Goal: Task Accomplishment & Management: Manage account settings

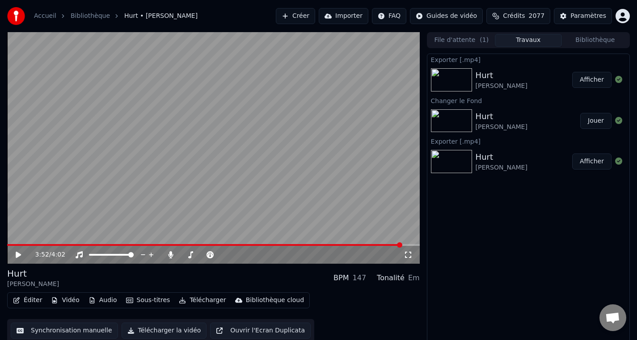
scroll to position [3, 0]
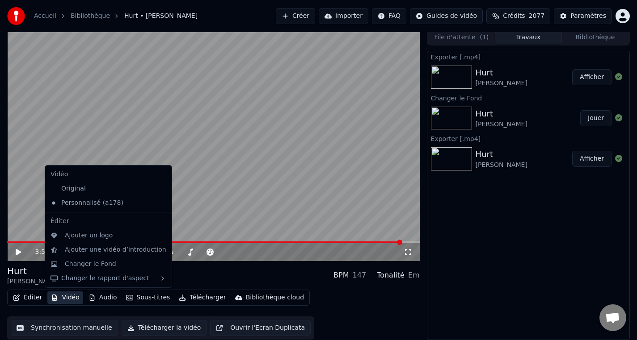
click at [68, 303] on button "Vidéo" at bounding box center [64, 298] width 35 height 13
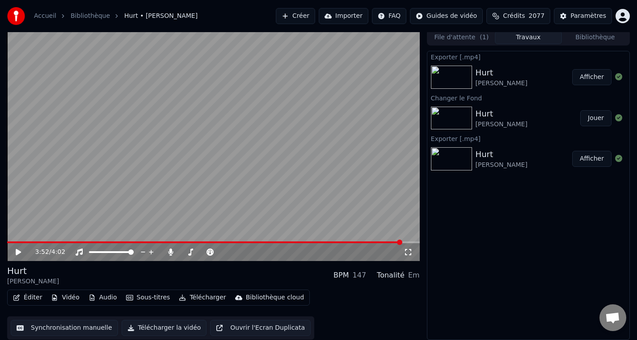
click at [357, 306] on div "Éditer Vidéo Audio Sous-titres Télécharger Bibliothèque cloud Synchronisation m…" at bounding box center [213, 315] width 412 height 50
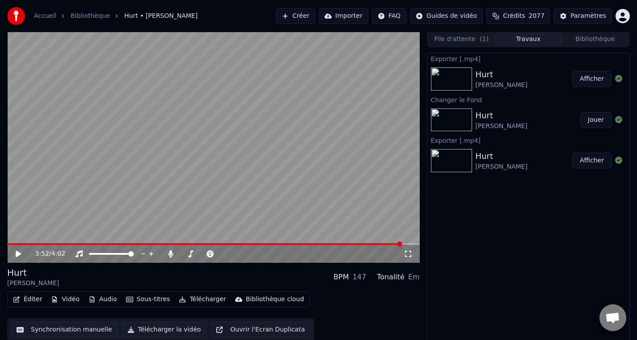
scroll to position [0, 0]
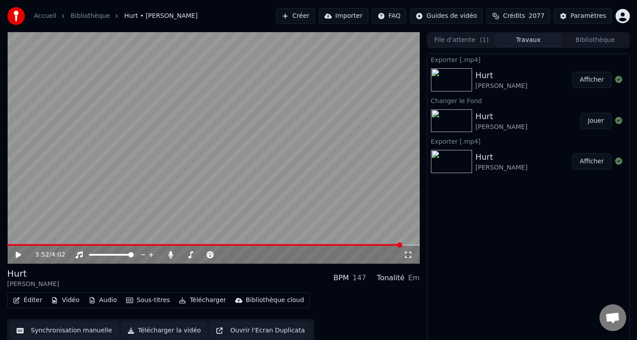
click at [462, 165] on img at bounding box center [451, 161] width 41 height 23
click at [461, 158] on img at bounding box center [451, 161] width 41 height 23
click at [453, 168] on img at bounding box center [451, 161] width 41 height 23
click at [597, 161] on button "Afficher" at bounding box center [591, 162] width 39 height 16
click at [588, 166] on button "Afficher" at bounding box center [591, 162] width 39 height 16
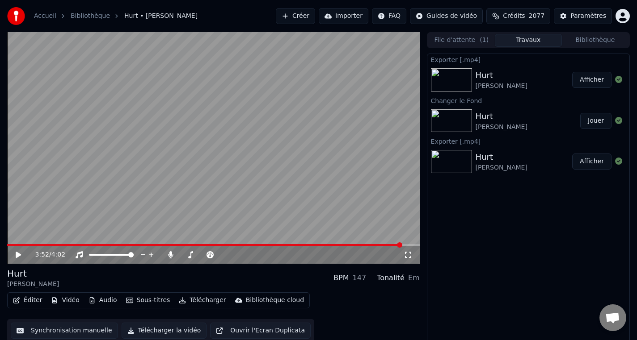
click at [589, 163] on button "Afficher" at bounding box center [591, 162] width 39 height 16
click at [19, 259] on div "3:52 / 4:02" at bounding box center [213, 255] width 405 height 9
click at [20, 257] on icon at bounding box center [24, 255] width 21 height 7
click at [20, 245] on span at bounding box center [207, 245] width 400 height 2
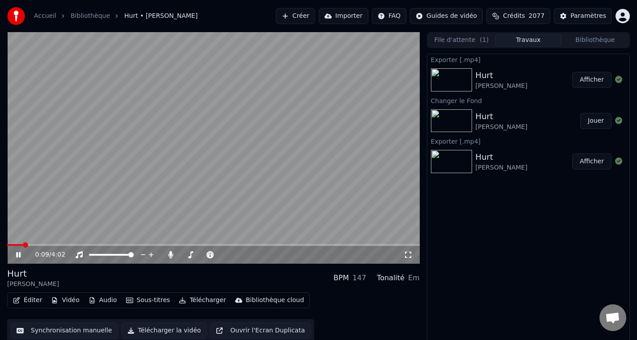
click at [44, 246] on span at bounding box center [213, 245] width 412 height 2
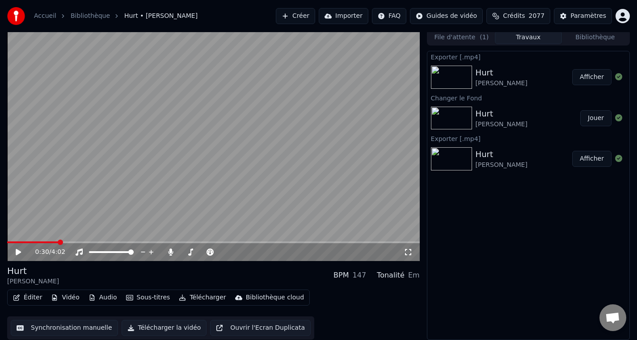
click at [47, 14] on link "Accueil" at bounding box center [45, 16] width 22 height 9
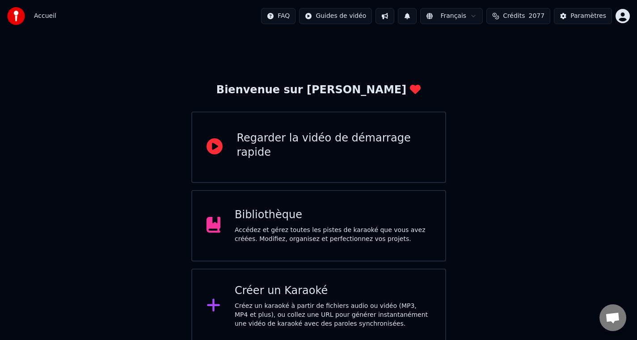
click at [576, 19] on div "Paramètres" at bounding box center [588, 16] width 36 height 9
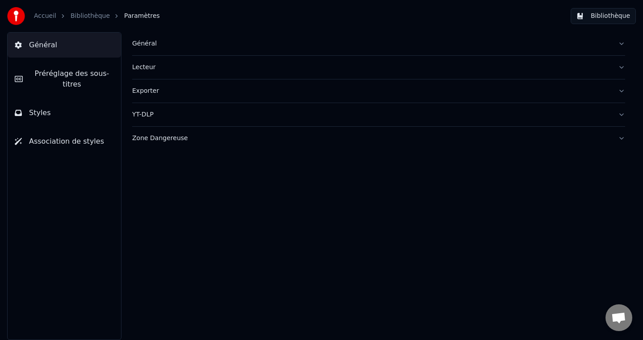
click at [40, 117] on span "Styles" at bounding box center [40, 113] width 22 height 11
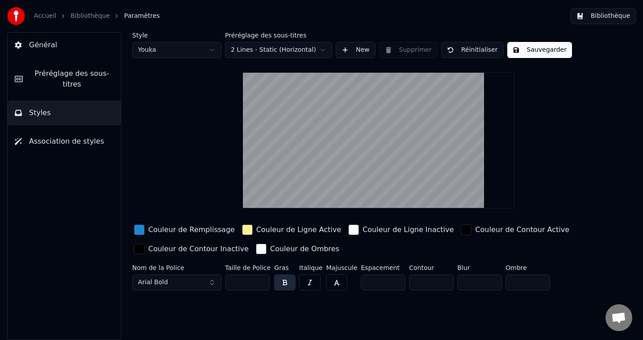
click at [209, 53] on html "Accueil Bibliothèque Paramètres Bibliothèque Général Préréglage des sous-titres…" at bounding box center [321, 170] width 643 height 340
click at [199, 50] on html "Accueil Bibliothèque Paramètres Bibliothèque Général Préréglage des sous-titres…" at bounding box center [321, 170] width 643 height 340
click at [49, 17] on link "Accueil" at bounding box center [45, 16] width 22 height 9
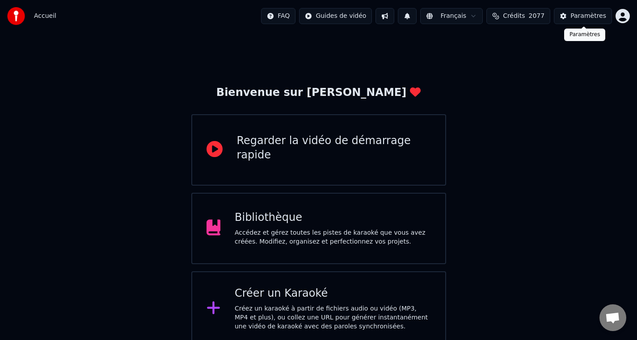
click at [580, 19] on div "Paramètres" at bounding box center [588, 16] width 36 height 9
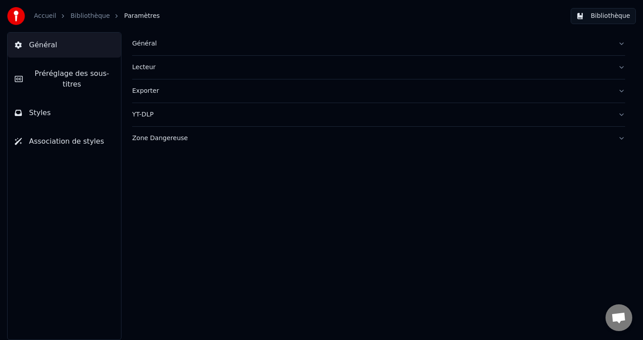
click at [34, 113] on span "Styles" at bounding box center [40, 113] width 22 height 11
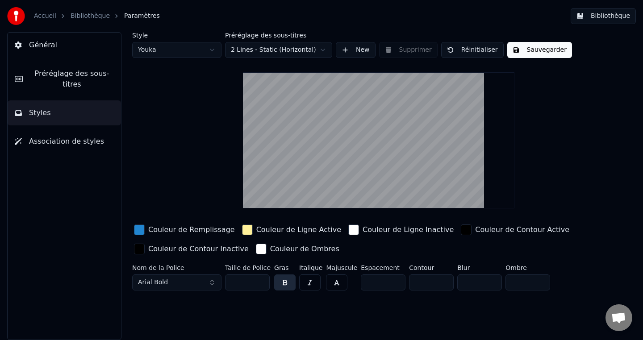
click at [142, 233] on div "button" at bounding box center [139, 230] width 11 height 11
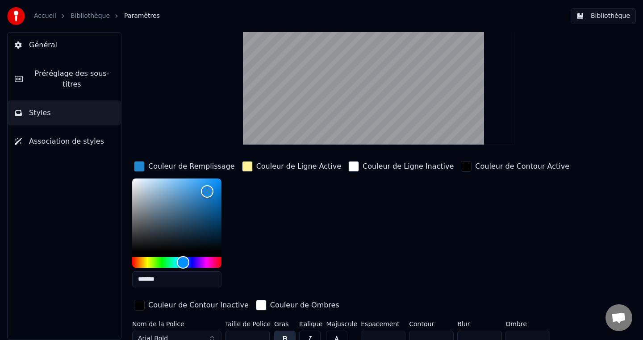
scroll to position [68, 0]
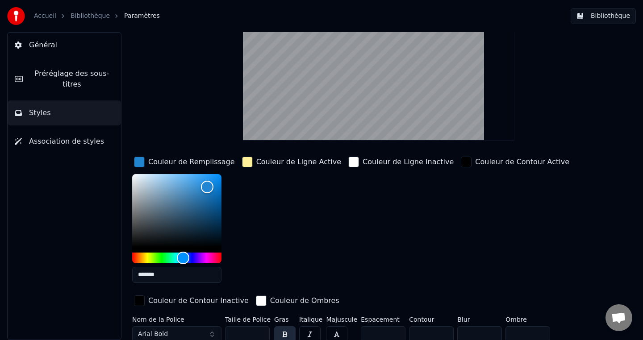
drag, startPoint x: 143, startPoint y: 276, endPoint x: 169, endPoint y: 277, distance: 25.9
click at [169, 277] on input "*******" at bounding box center [176, 275] width 89 height 16
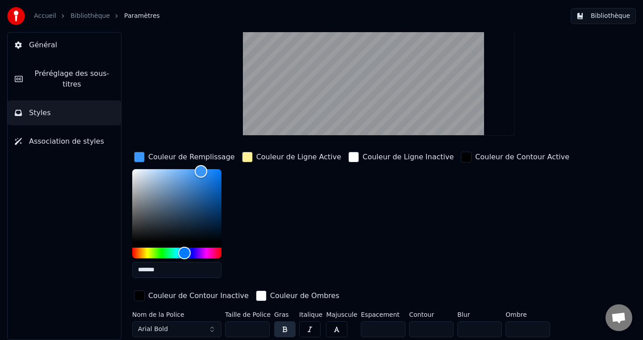
type input "*******"
click at [41, 113] on span "Styles" at bounding box center [40, 113] width 22 height 11
click at [39, 50] on span "Général" at bounding box center [43, 45] width 28 height 11
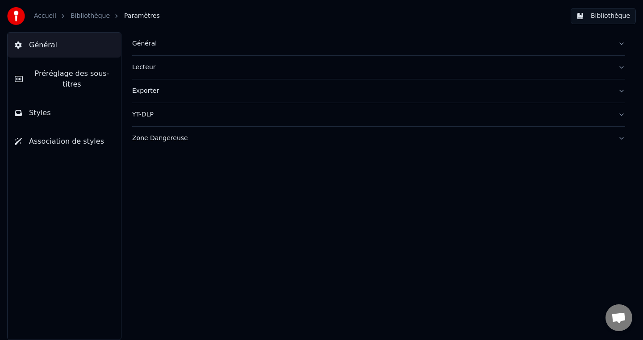
scroll to position [0, 0]
click at [42, 116] on span "Styles" at bounding box center [40, 113] width 22 height 11
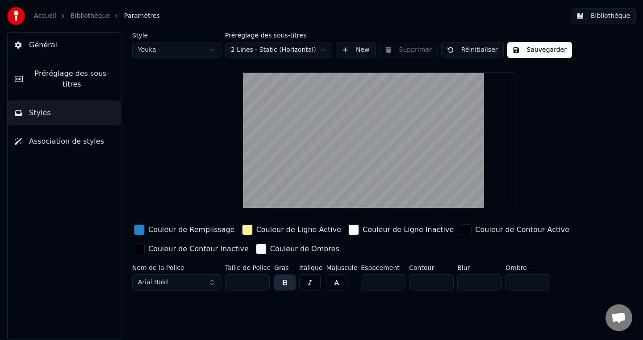
click at [140, 230] on div "button" at bounding box center [139, 230] width 11 height 11
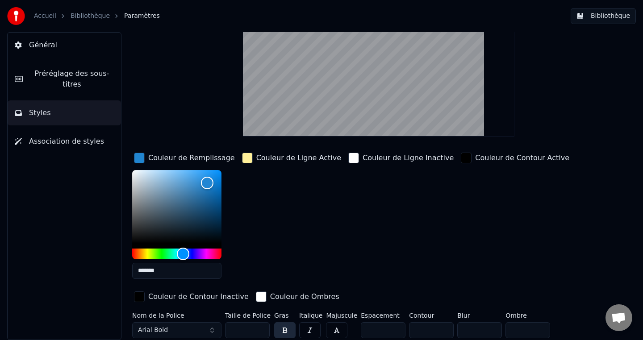
scroll to position [73, 0]
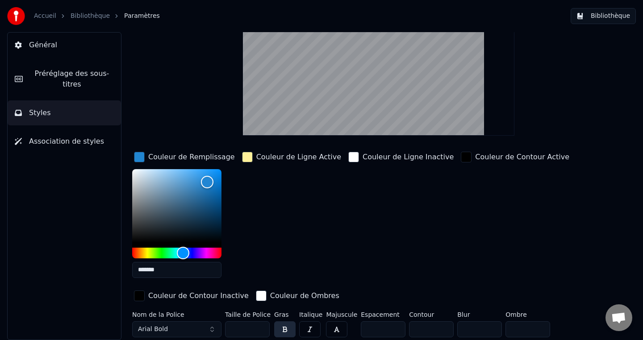
drag, startPoint x: 143, startPoint y: 271, endPoint x: 193, endPoint y: 281, distance: 51.0
click at [193, 281] on div "*******" at bounding box center [177, 225] width 90 height 113
type input "*******"
click at [584, 17] on button "Bibliothèque" at bounding box center [603, 16] width 65 height 16
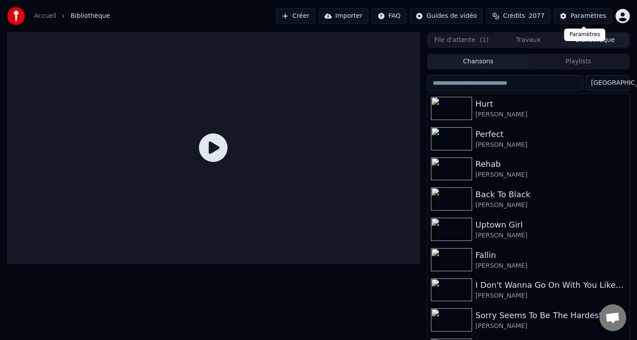
click at [581, 21] on button "Paramètres" at bounding box center [583, 16] width 58 height 16
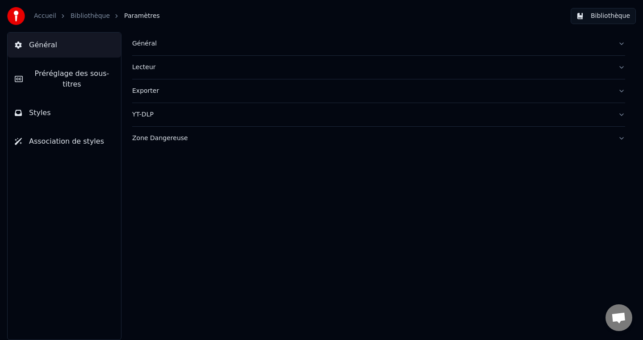
click at [40, 113] on span "Styles" at bounding box center [40, 113] width 22 height 11
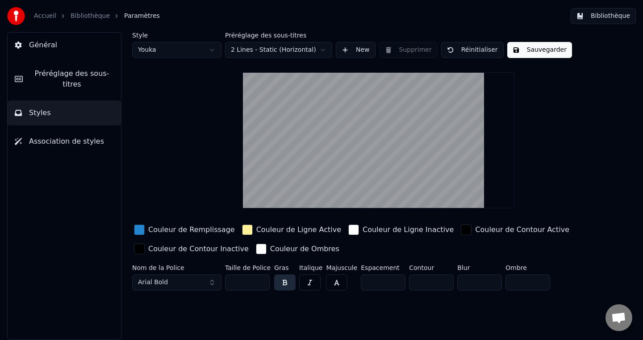
click at [138, 229] on div "button" at bounding box center [139, 230] width 11 height 11
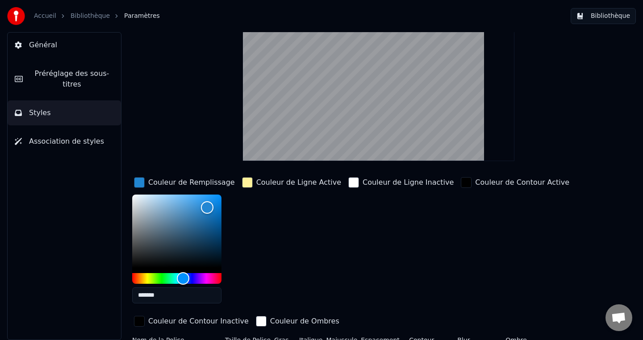
scroll to position [73, 0]
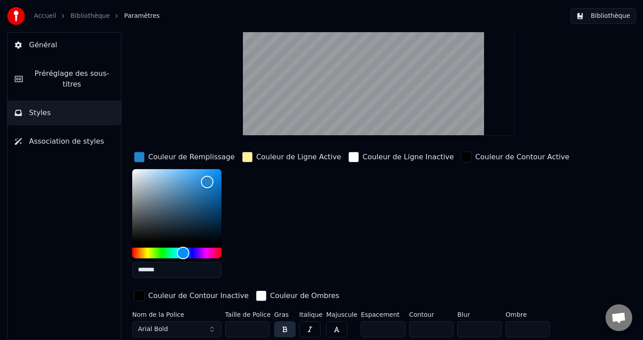
drag, startPoint x: 144, startPoint y: 271, endPoint x: 185, endPoint y: 271, distance: 41.5
click at [185, 271] on input "*******" at bounding box center [176, 270] width 89 height 16
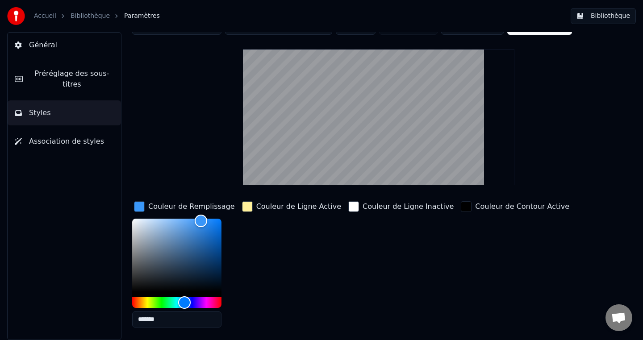
scroll to position [0, 0]
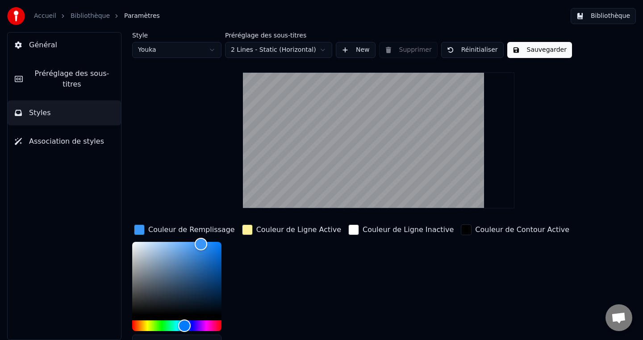
click at [525, 54] on button "Sauvegarder" at bounding box center [539, 50] width 65 height 16
click at [209, 50] on html "Accueil Bibliothèque Paramètres Bibliothèque Général Préréglage des sous-titres…" at bounding box center [321, 170] width 643 height 340
type input "*******"
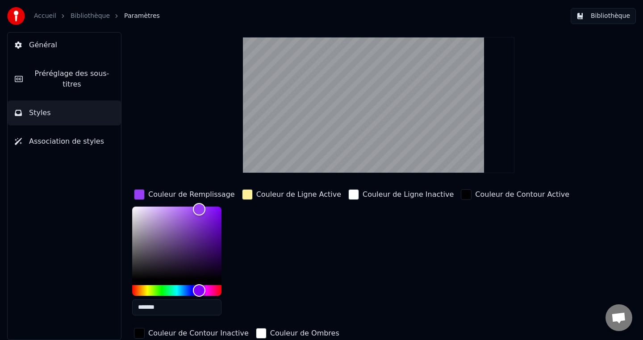
scroll to position [73, 0]
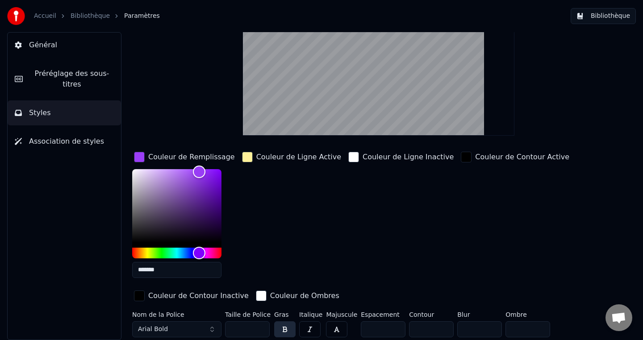
click at [140, 157] on div "button" at bounding box center [139, 157] width 11 height 11
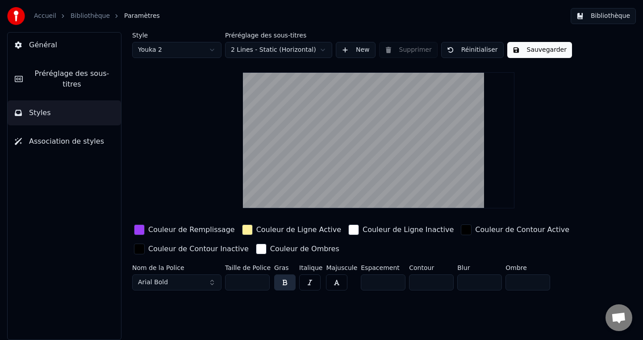
click at [138, 231] on div "button" at bounding box center [139, 230] width 11 height 11
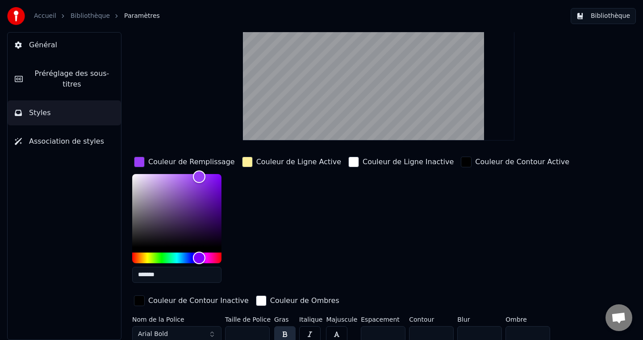
scroll to position [73, 0]
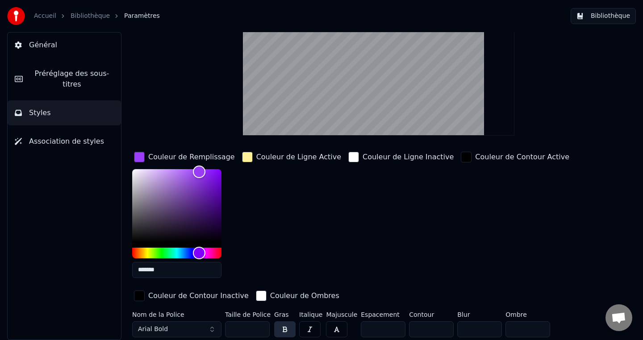
drag, startPoint x: 142, startPoint y: 273, endPoint x: 187, endPoint y: 273, distance: 44.7
click at [187, 273] on input "*******" at bounding box center [176, 270] width 89 height 16
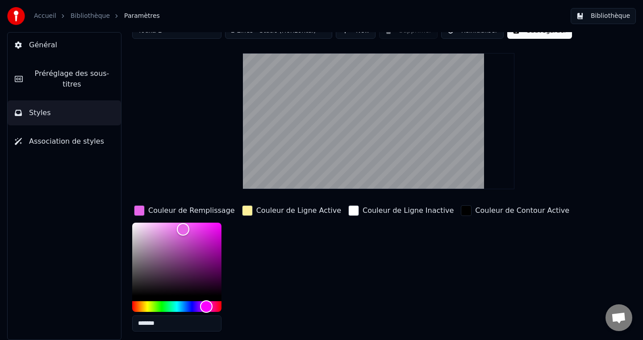
scroll to position [0, 0]
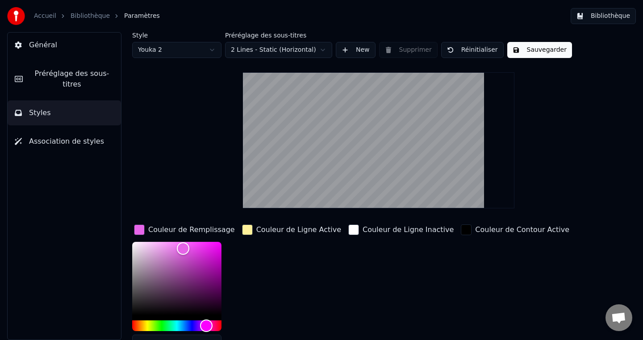
click at [529, 51] on button "Sauvegarder" at bounding box center [539, 50] width 65 height 16
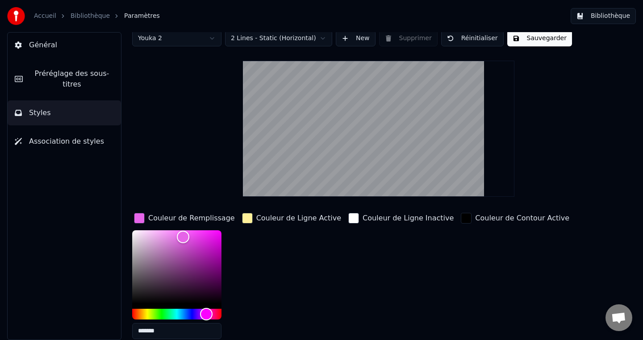
click at [549, 42] on button "Sauvegarder" at bounding box center [539, 38] width 65 height 16
click at [198, 44] on html "Accueil Bibliothèque Paramètres Bibliothèque Général Préréglage des sous-titres…" at bounding box center [321, 170] width 643 height 340
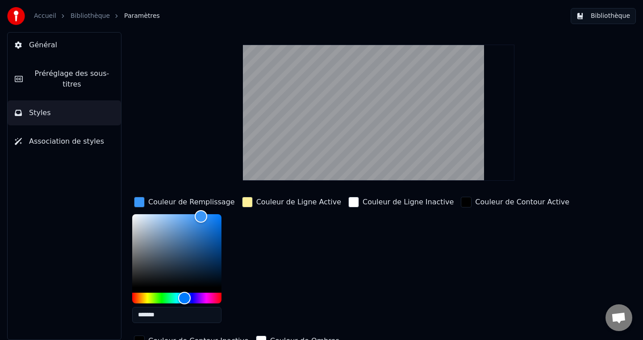
scroll to position [0, 0]
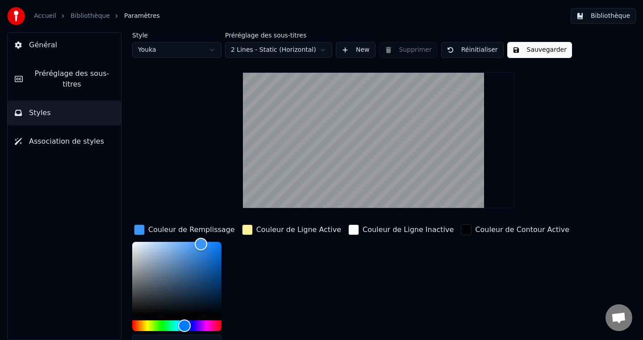
click at [206, 56] on body "Accueil Bibliothèque Paramètres Bibliothèque Général Préréglage des sous-titres…" at bounding box center [321, 170] width 643 height 340
type input "*******"
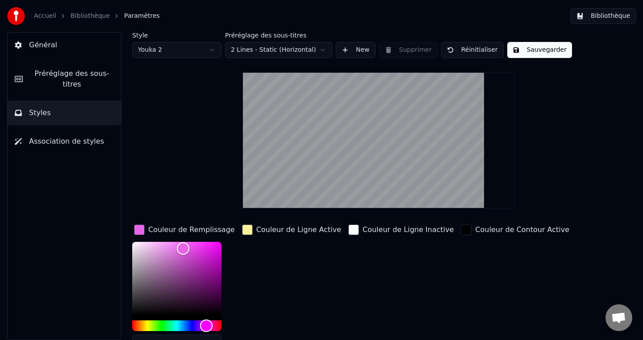
click at [44, 50] on button "Général" at bounding box center [64, 45] width 113 height 25
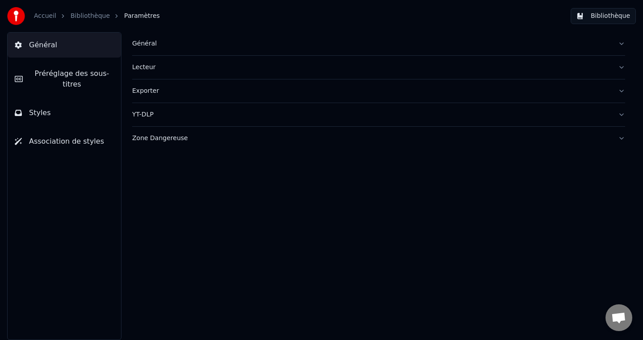
click at [622, 21] on button "Bibliothèque" at bounding box center [603, 16] width 65 height 16
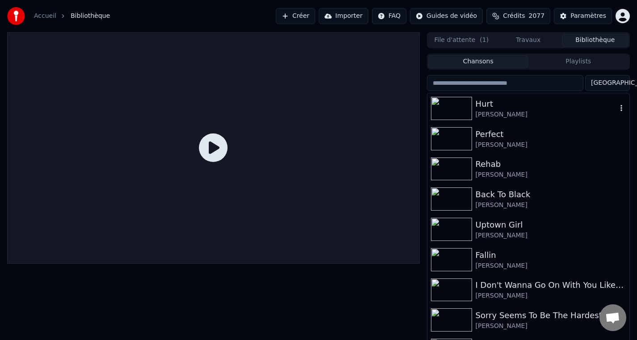
click at [448, 110] on img at bounding box center [451, 108] width 41 height 23
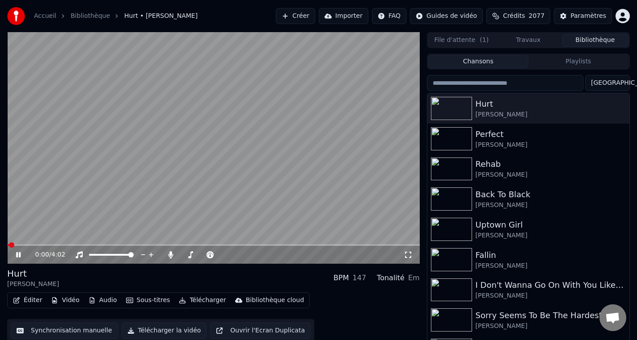
click at [20, 256] on icon at bounding box center [18, 254] width 4 height 5
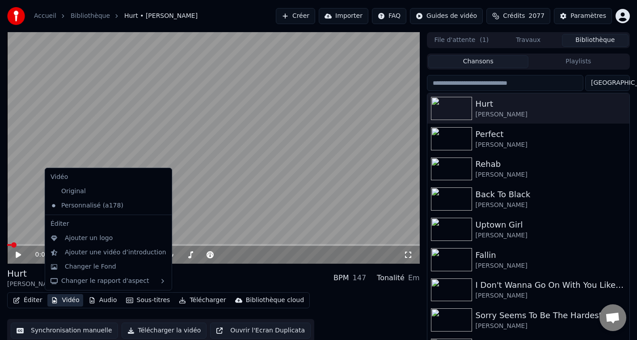
click at [72, 302] on button "Vidéo" at bounding box center [64, 300] width 35 height 13
click at [102, 264] on div "Changer le Fond" at bounding box center [90, 267] width 51 height 9
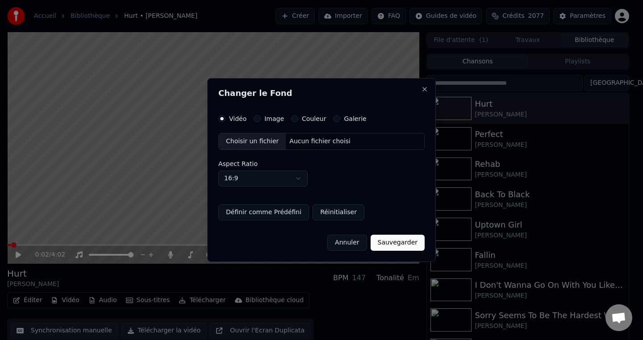
click at [256, 121] on button "Image" at bounding box center [257, 118] width 7 height 7
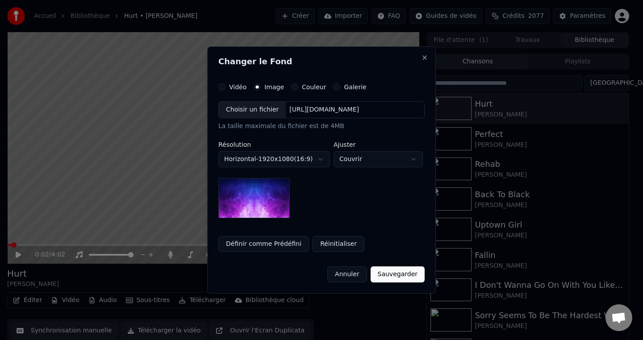
click at [293, 88] on div "Couleur" at bounding box center [308, 87] width 35 height 7
click at [291, 89] on button "Couleur" at bounding box center [294, 87] width 7 height 7
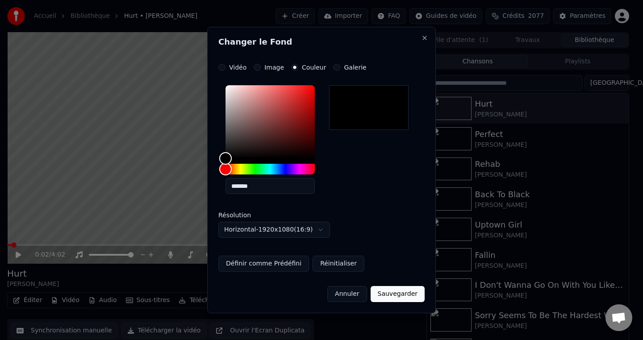
click at [258, 68] on button "Image" at bounding box center [257, 67] width 7 height 7
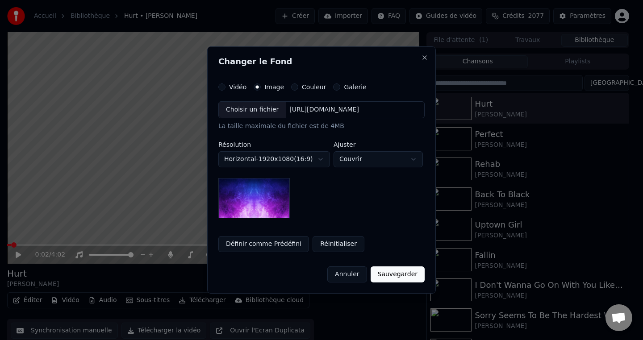
click at [348, 279] on button "Annuler" at bounding box center [346, 275] width 39 height 16
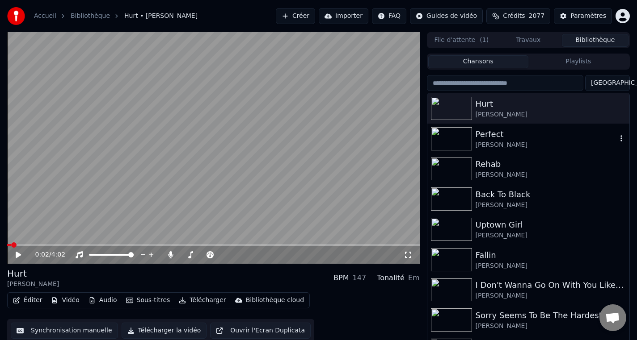
click at [507, 142] on div "[PERSON_NAME]" at bounding box center [545, 145] width 141 height 9
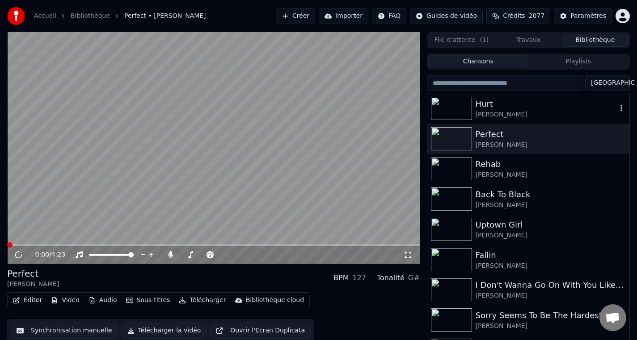
click at [504, 110] on div "[PERSON_NAME]" at bounding box center [545, 114] width 141 height 9
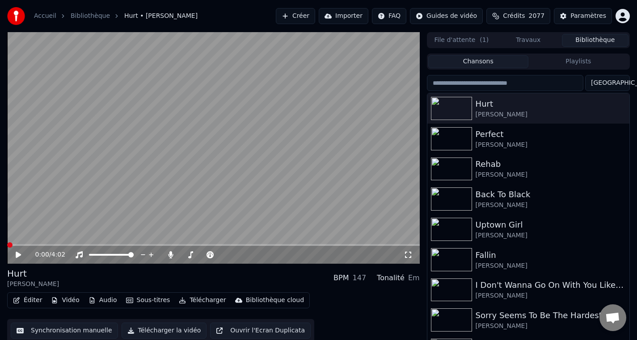
click at [19, 258] on icon at bounding box center [24, 255] width 21 height 7
click at [20, 255] on icon at bounding box center [18, 254] width 4 height 5
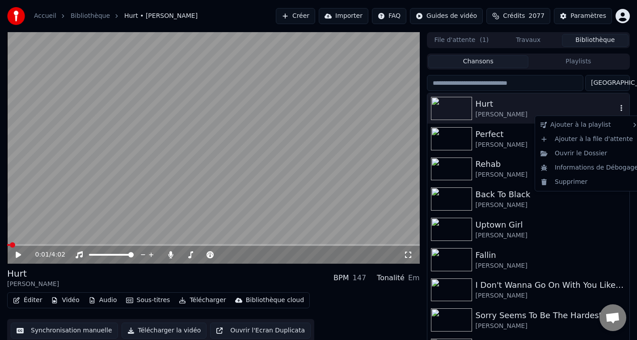
click at [617, 110] on icon "button" at bounding box center [621, 108] width 9 height 7
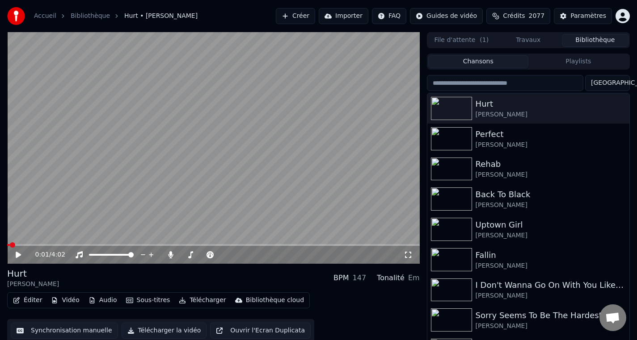
click at [393, 50] on video at bounding box center [213, 148] width 412 height 232
click at [538, 43] on button "Travaux" at bounding box center [528, 40] width 67 height 13
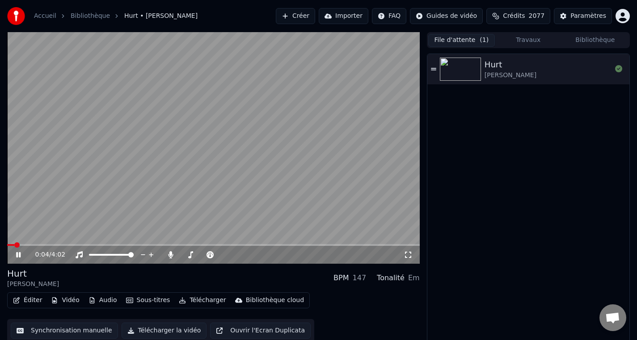
click at [471, 43] on button "File d'attente ( 1 )" at bounding box center [461, 40] width 67 height 13
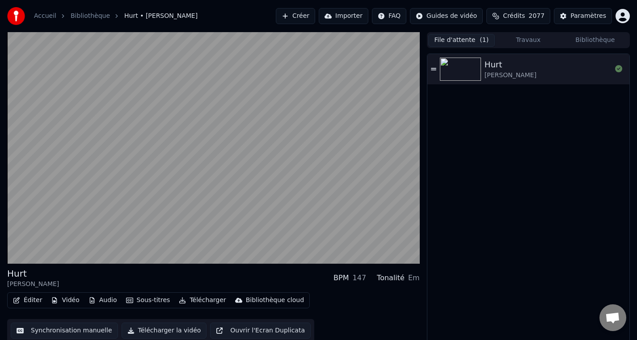
click at [530, 43] on button "Travaux" at bounding box center [528, 40] width 67 height 13
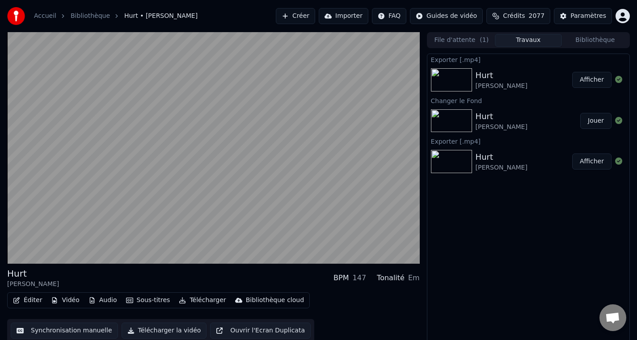
click at [501, 155] on div "Hurt" at bounding box center [501, 157] width 52 height 13
click at [466, 169] on img at bounding box center [451, 161] width 41 height 23
click at [475, 107] on div "Hurt [PERSON_NAME] Jouer" at bounding box center [528, 121] width 202 height 30
click at [478, 85] on div "[PERSON_NAME]" at bounding box center [501, 86] width 52 height 9
click at [587, 46] on div "File d'attente ( 1 ) Travaux Bibliothèque" at bounding box center [528, 40] width 203 height 16
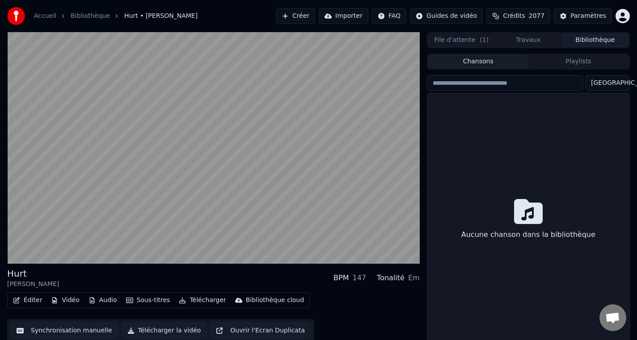
click at [587, 45] on button "Bibliothèque" at bounding box center [595, 40] width 67 height 13
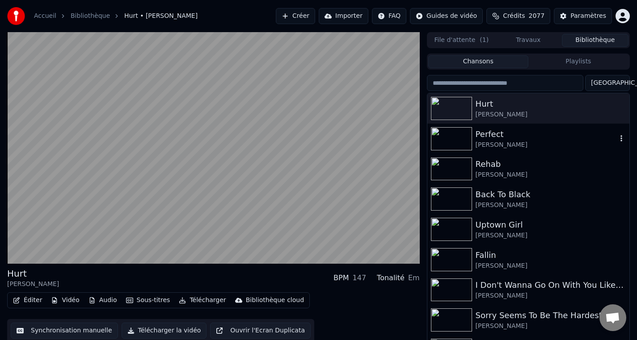
click at [451, 140] on img at bounding box center [451, 138] width 41 height 23
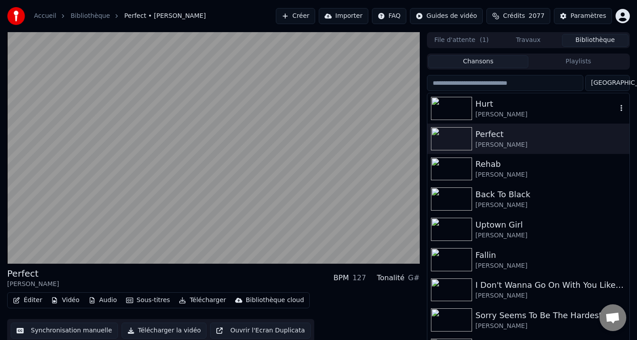
click at [453, 112] on img at bounding box center [451, 108] width 41 height 23
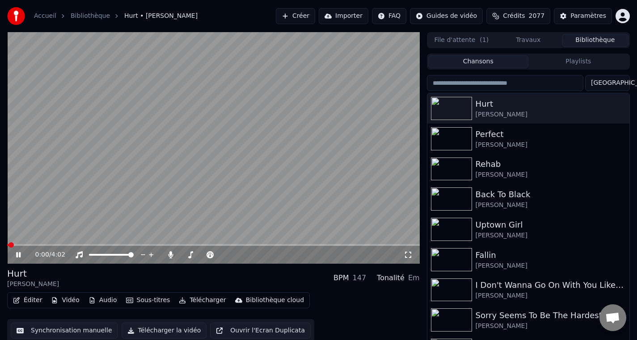
click at [18, 256] on icon at bounding box center [24, 255] width 21 height 7
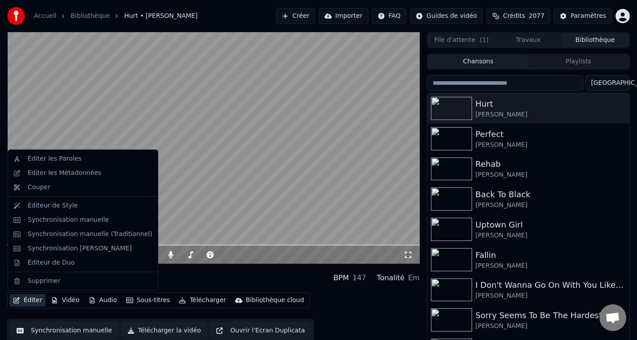
click at [31, 301] on button "Éditer" at bounding box center [27, 300] width 36 height 13
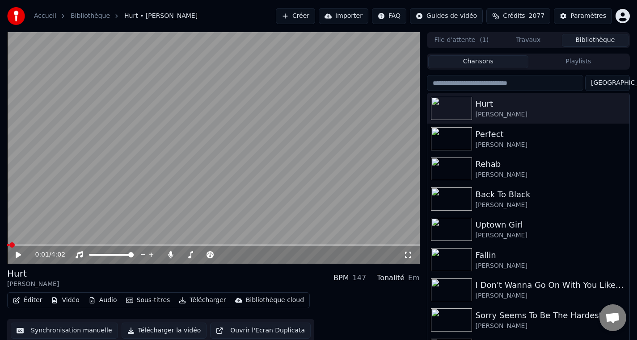
click at [337, 315] on div "Éditer Vidéo Audio Sous-titres Télécharger Bibliothèque cloud Synchronisation m…" at bounding box center [213, 318] width 412 height 50
click at [156, 336] on button "Télécharger la vidéo" at bounding box center [164, 331] width 85 height 16
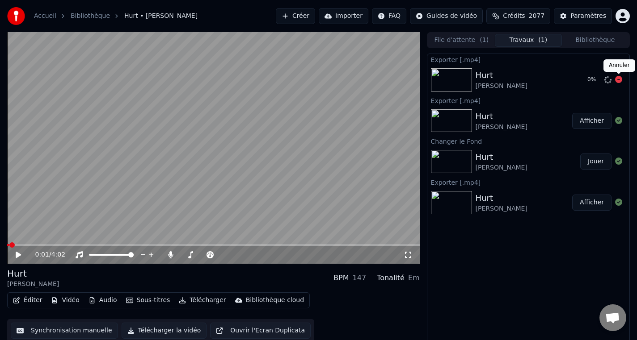
click at [617, 80] on icon at bounding box center [618, 79] width 7 height 7
click at [618, 80] on icon at bounding box center [618, 79] width 7 height 7
click at [618, 81] on icon at bounding box center [618, 79] width 7 height 7
click at [618, 80] on icon at bounding box center [618, 79] width 7 height 7
click at [455, 125] on img at bounding box center [451, 120] width 41 height 23
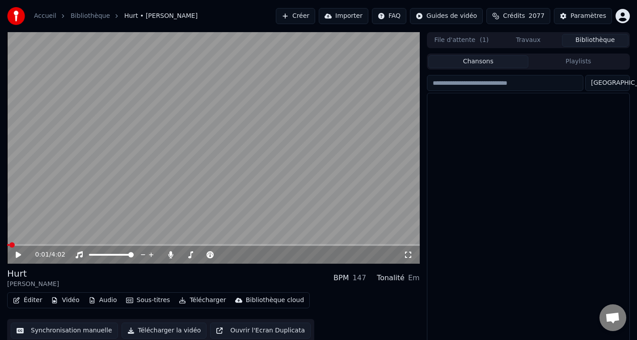
click at [602, 41] on button "Bibliothèque" at bounding box center [595, 40] width 67 height 13
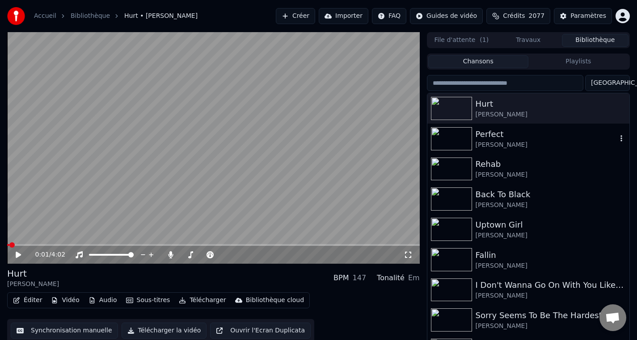
click at [501, 131] on div "Perfect" at bounding box center [545, 134] width 141 height 13
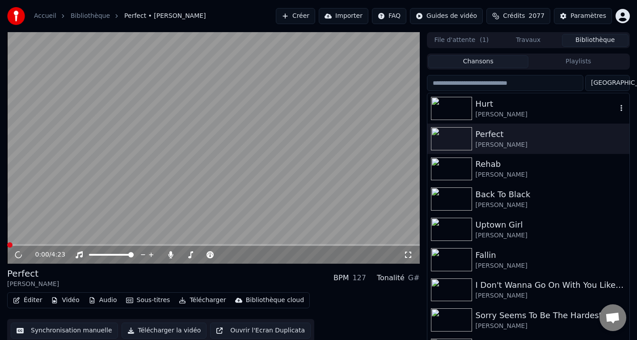
click at [516, 113] on div "[PERSON_NAME]" at bounding box center [545, 114] width 141 height 9
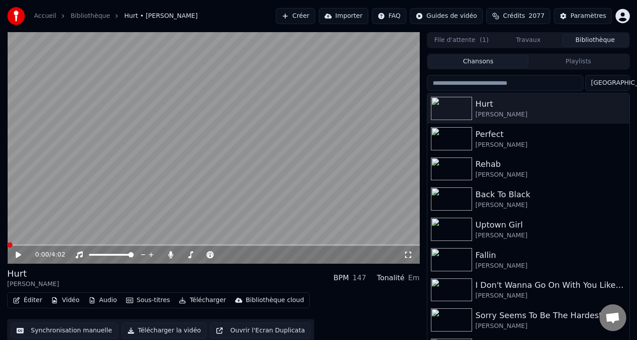
click at [18, 258] on icon at bounding box center [24, 255] width 21 height 7
click at [67, 304] on button "Vidéo" at bounding box center [64, 300] width 35 height 13
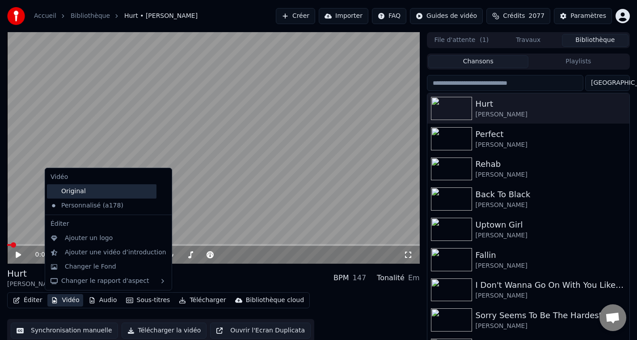
click at [86, 196] on div "Original" at bounding box center [101, 192] width 109 height 14
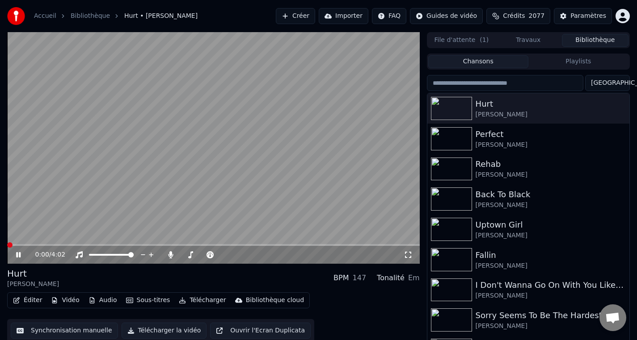
click at [18, 255] on icon at bounding box center [24, 255] width 21 height 7
click at [577, 17] on div "Paramètres" at bounding box center [588, 16] width 36 height 9
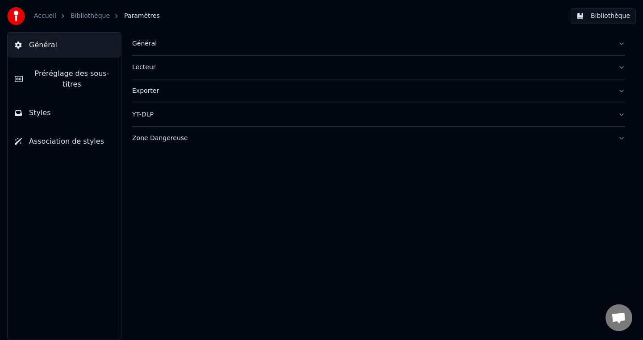
click at [40, 115] on span "Styles" at bounding box center [40, 113] width 22 height 11
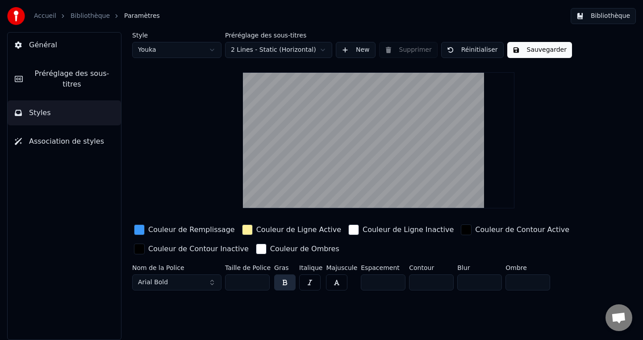
click at [143, 230] on div "button" at bounding box center [139, 230] width 11 height 11
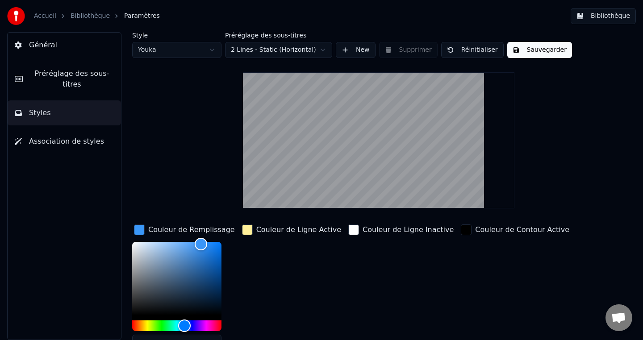
click at [185, 53] on html "Accueil Bibliothèque Paramètres Bibliothèque Général Préréglage des sous-titres…" at bounding box center [321, 170] width 643 height 340
type input "*******"
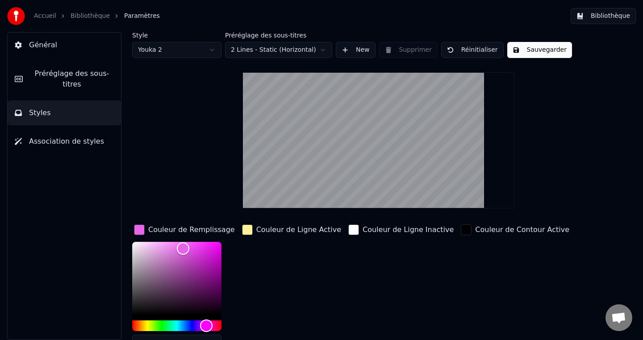
click at [43, 13] on link "Accueil" at bounding box center [45, 16] width 22 height 9
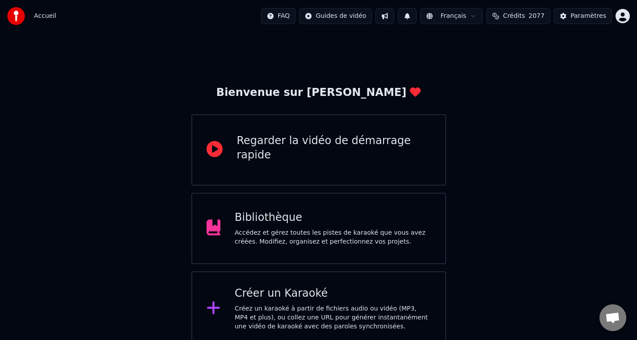
click at [329, 240] on div "Accédez et gérez toutes les pistes de karaoké que vous avez créées. Modifiez, o…" at bounding box center [333, 238] width 196 height 18
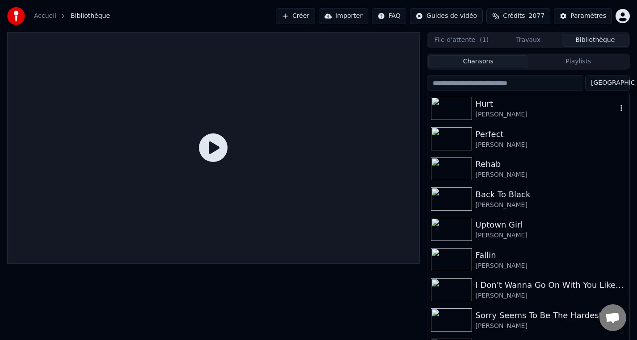
click at [449, 112] on img at bounding box center [451, 108] width 41 height 23
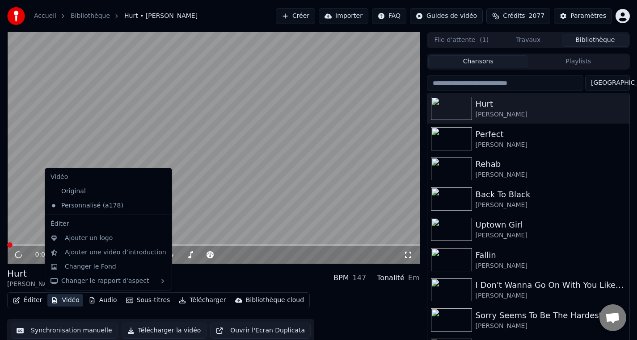
click at [66, 303] on button "Vidéo" at bounding box center [64, 300] width 35 height 13
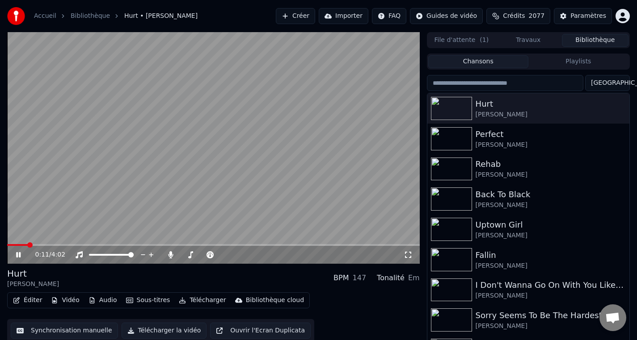
click at [300, 274] on div "Hurt [PERSON_NAME] BPM 147 Tonalité Em" at bounding box center [213, 278] width 412 height 21
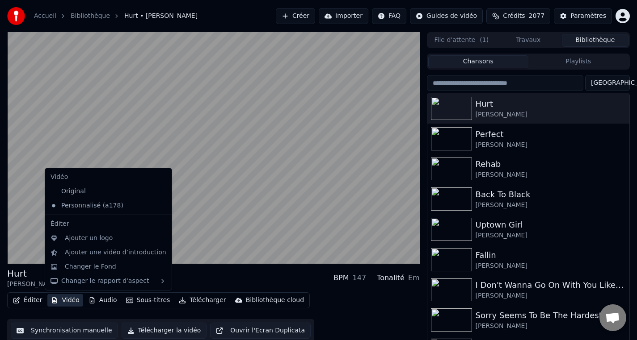
click at [63, 301] on button "Vidéo" at bounding box center [64, 300] width 35 height 13
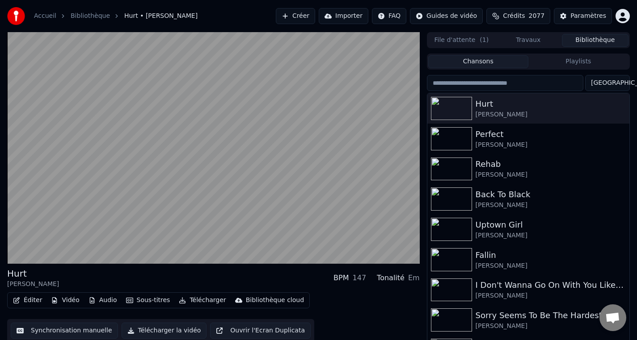
click at [346, 303] on div "Éditer Vidéo Audio Sous-titres Télécharger Bibliothèque cloud Synchronisation m…" at bounding box center [213, 318] width 412 height 50
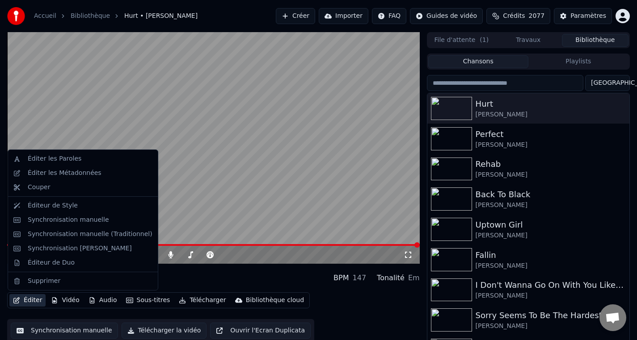
click at [32, 299] on button "Éditer" at bounding box center [27, 300] width 36 height 13
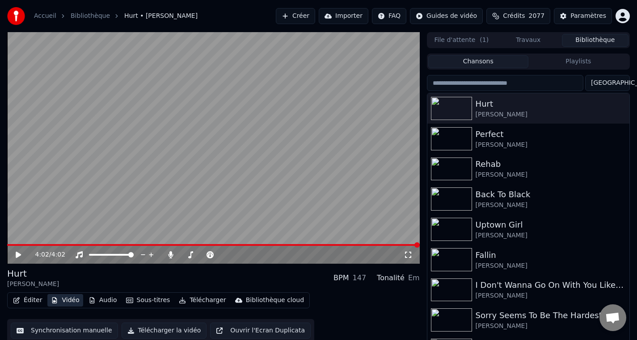
click at [65, 300] on button "Vidéo" at bounding box center [64, 300] width 35 height 13
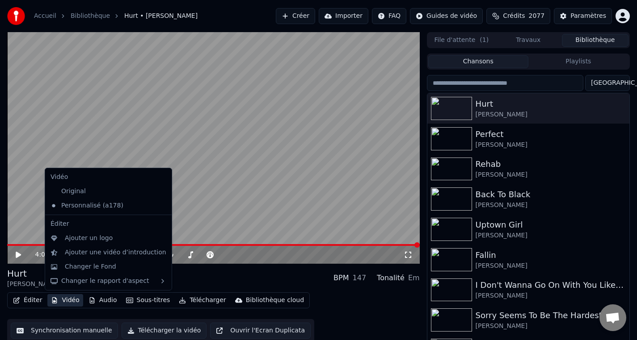
click at [65, 300] on button "Vidéo" at bounding box center [64, 300] width 35 height 13
click at [75, 192] on div "Original" at bounding box center [101, 192] width 109 height 14
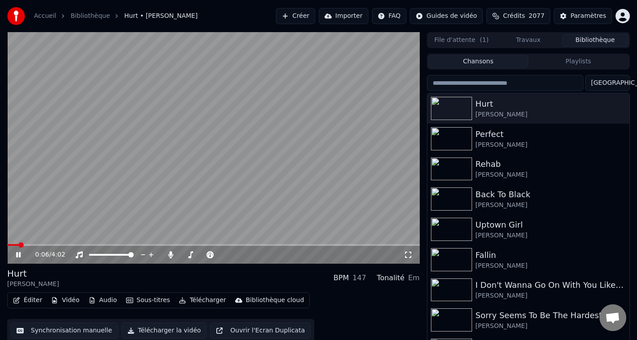
click at [23, 252] on icon at bounding box center [24, 255] width 21 height 7
click at [33, 303] on button "Éditer" at bounding box center [27, 300] width 36 height 13
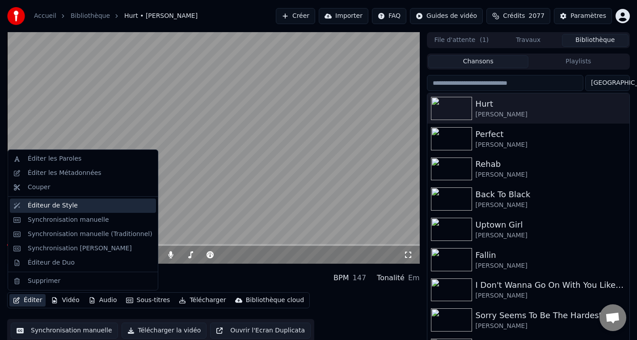
click at [60, 210] on div "Éditeur de Style" at bounding box center [83, 206] width 146 height 14
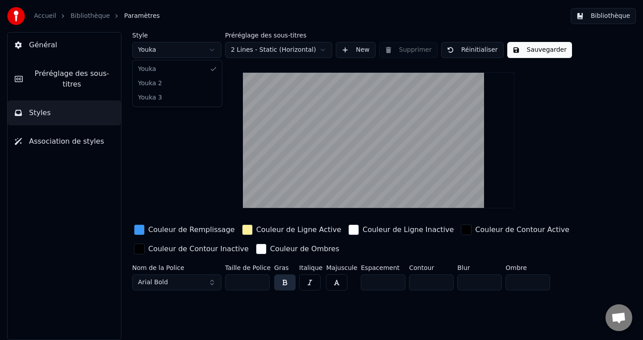
click at [211, 54] on html "Accueil Bibliothèque Paramètres Bibliothèque Général Préréglage des sous-titres…" at bounding box center [321, 170] width 643 height 340
click at [148, 48] on html "Accueil Bibliothèque Paramètres Bibliothèque Général Préréglage des sous-titres…" at bounding box center [321, 170] width 643 height 340
click at [139, 230] on div "button" at bounding box center [139, 230] width 11 height 11
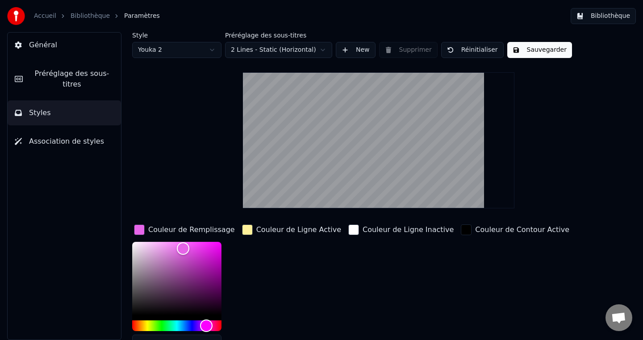
click at [537, 51] on button "Sauvegarder" at bounding box center [539, 50] width 65 height 16
click at [531, 48] on button "Sauvegarder" at bounding box center [539, 50] width 65 height 16
click at [534, 50] on button "Terminé" at bounding box center [532, 50] width 50 height 16
click at [587, 19] on button "Bibliothèque" at bounding box center [603, 16] width 65 height 16
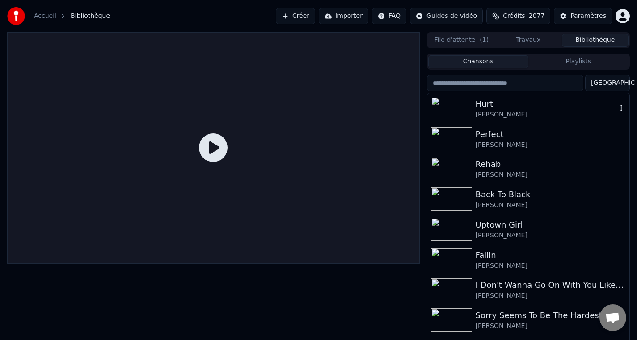
click at [444, 115] on img at bounding box center [451, 108] width 41 height 23
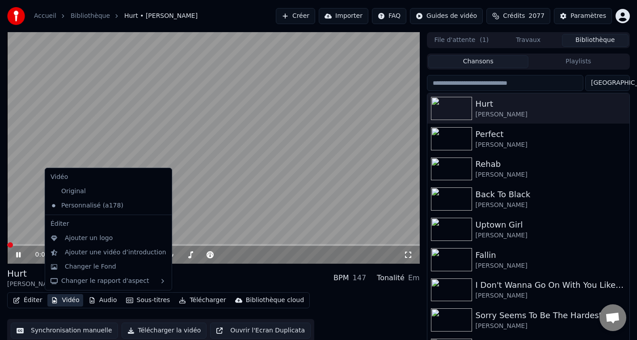
click at [75, 300] on button "Vidéo" at bounding box center [64, 300] width 35 height 13
click at [81, 189] on div "Original" at bounding box center [101, 192] width 109 height 14
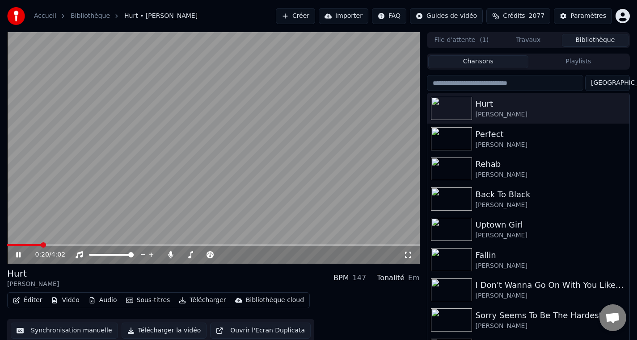
click at [42, 246] on span at bounding box center [213, 245] width 412 height 2
click at [25, 302] on button "Éditer" at bounding box center [27, 300] width 36 height 13
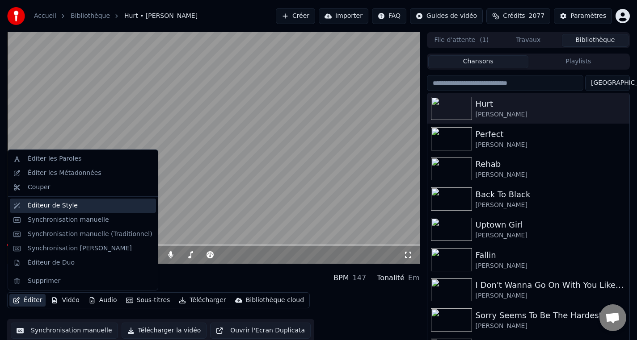
click at [50, 209] on div "Éditeur de Style" at bounding box center [53, 205] width 50 height 9
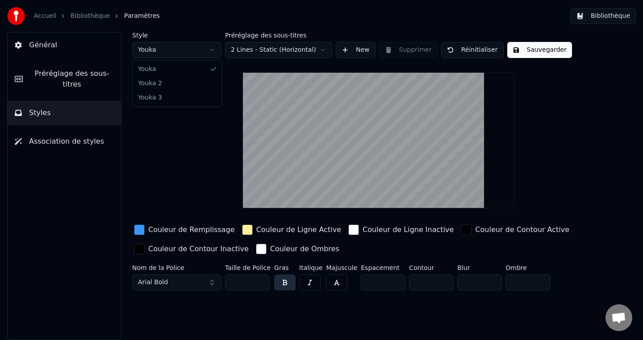
click at [159, 54] on html "Accueil Bibliothèque Paramètres Bibliothèque Général Préréglage des sous-titres…" at bounding box center [321, 170] width 643 height 340
click at [528, 53] on button "Sauvegarder" at bounding box center [539, 50] width 65 height 16
click at [89, 18] on link "Bibliothèque" at bounding box center [90, 16] width 39 height 9
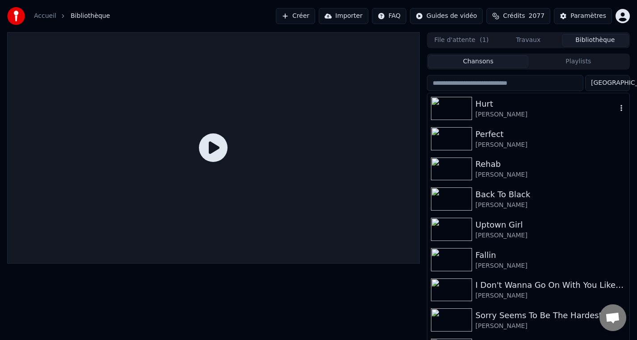
click at [503, 106] on div "Hurt" at bounding box center [545, 104] width 141 height 13
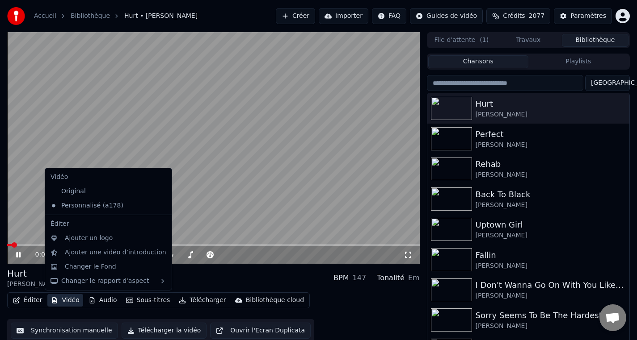
click at [66, 300] on button "Vidéo" at bounding box center [64, 300] width 35 height 13
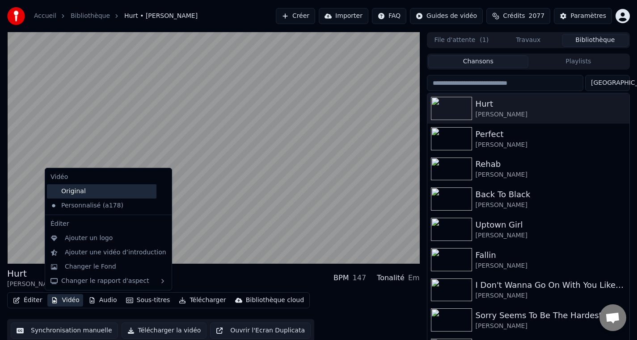
click at [84, 190] on div "Original" at bounding box center [101, 192] width 109 height 14
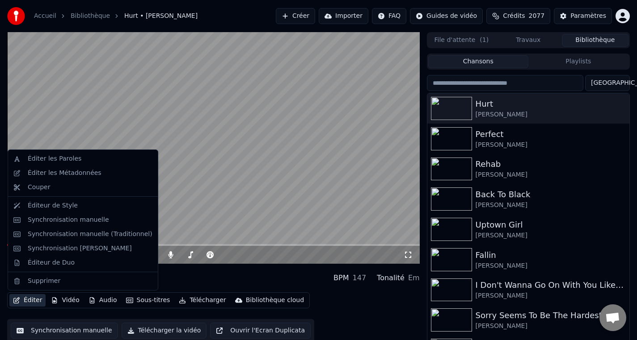
click at [25, 304] on button "Éditer" at bounding box center [27, 300] width 36 height 13
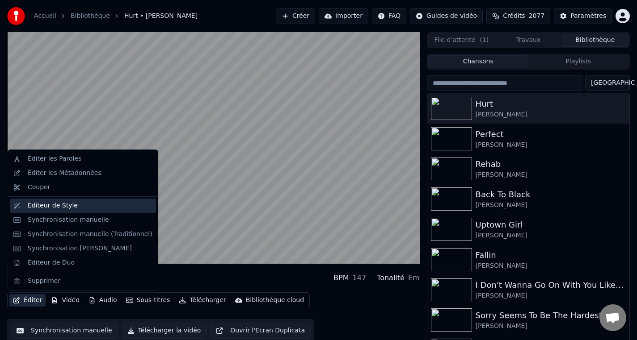
click at [59, 209] on div "Éditeur de Style" at bounding box center [53, 205] width 50 height 9
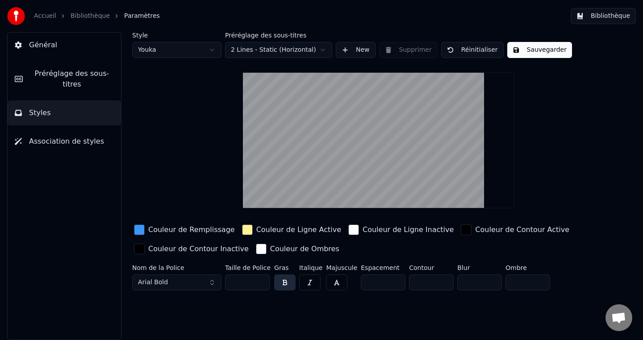
click at [203, 50] on html "Accueil Bibliothèque Paramètres Bibliothèque Général Préréglage des sous-titres…" at bounding box center [321, 170] width 643 height 340
click at [552, 50] on button "Sauvegarder" at bounding box center [539, 50] width 65 height 16
click at [592, 15] on button "Bibliothèque" at bounding box center [603, 16] width 65 height 16
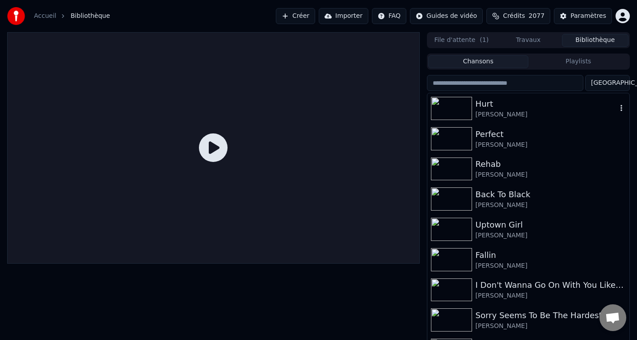
click at [519, 107] on div "Hurt" at bounding box center [545, 104] width 141 height 13
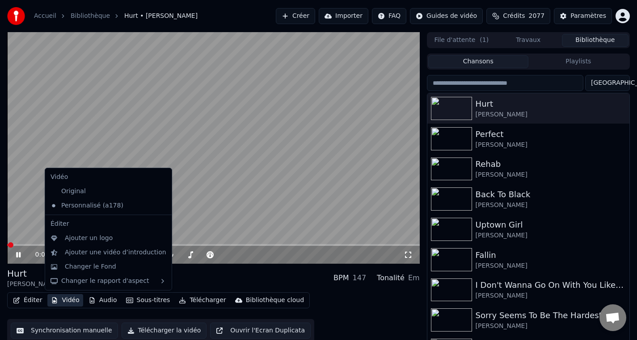
click at [69, 303] on button "Vidéo" at bounding box center [64, 300] width 35 height 13
click at [91, 189] on div "Original" at bounding box center [101, 192] width 109 height 14
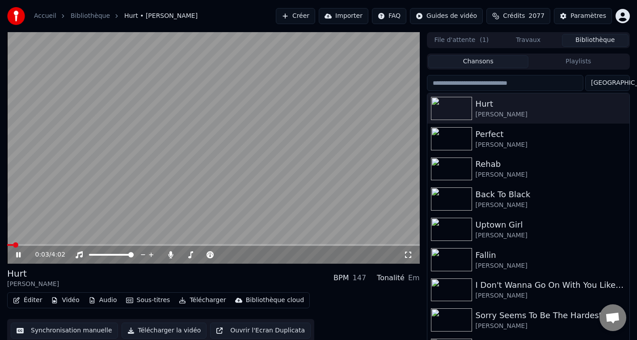
click at [47, 245] on span at bounding box center [213, 245] width 412 height 2
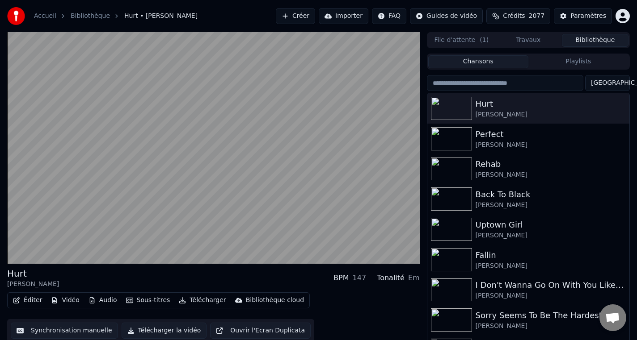
click at [65, 301] on button "Vidéo" at bounding box center [64, 300] width 35 height 13
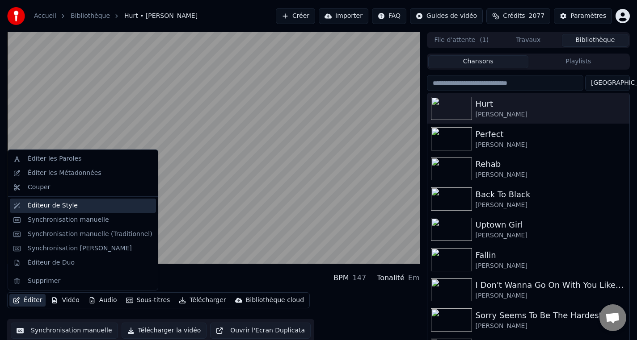
click at [61, 209] on div "Éditeur de Style" at bounding box center [53, 205] width 50 height 9
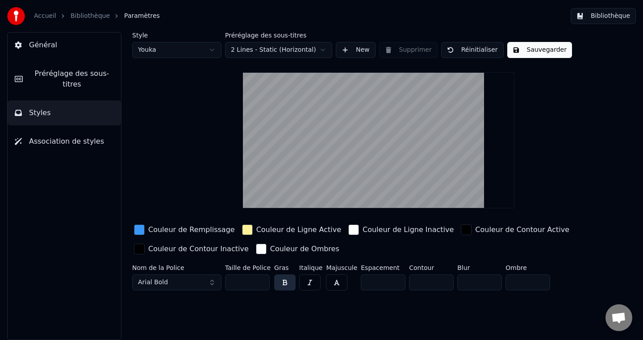
click at [195, 58] on html "Accueil Bibliothèque Paramètres Bibliothèque Général Préréglage des sous-titres…" at bounding box center [321, 170] width 643 height 340
click at [547, 50] on button "Sauvegarder" at bounding box center [539, 50] width 65 height 16
click at [468, 51] on button "Réinitialiser" at bounding box center [472, 50] width 63 height 16
click at [142, 232] on div "button" at bounding box center [139, 230] width 11 height 11
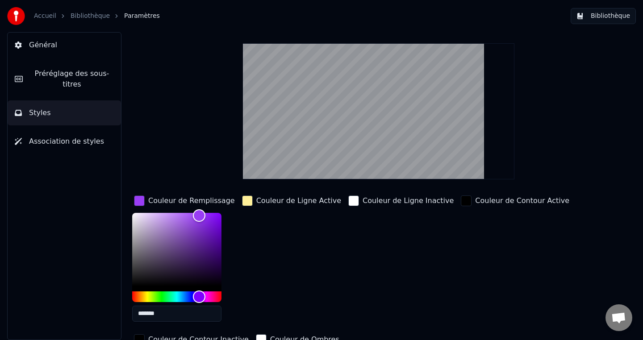
scroll to position [73, 0]
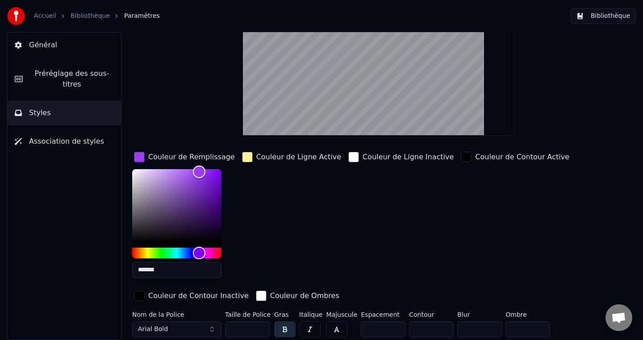
click at [148, 273] on input "*******" at bounding box center [176, 270] width 89 height 16
drag, startPoint x: 143, startPoint y: 272, endPoint x: 193, endPoint y: 272, distance: 49.1
click at [193, 272] on input "*******" at bounding box center [176, 270] width 89 height 16
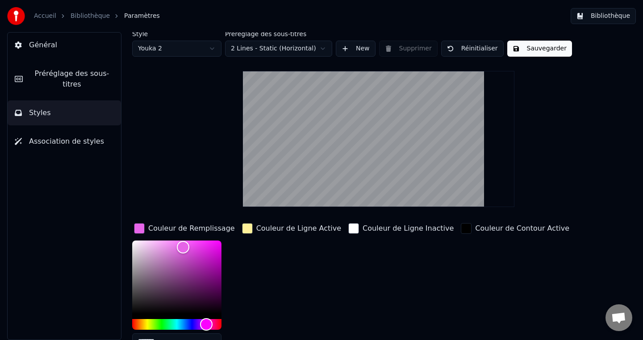
scroll to position [0, 0]
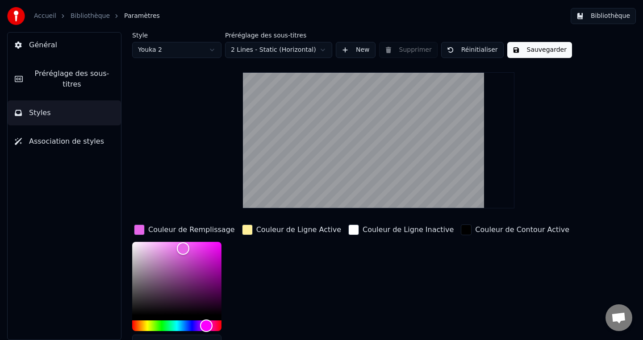
type input "*******"
click at [540, 48] on button "Sauvegarder" at bounding box center [539, 50] width 65 height 16
click at [47, 45] on span "Général" at bounding box center [43, 45] width 28 height 11
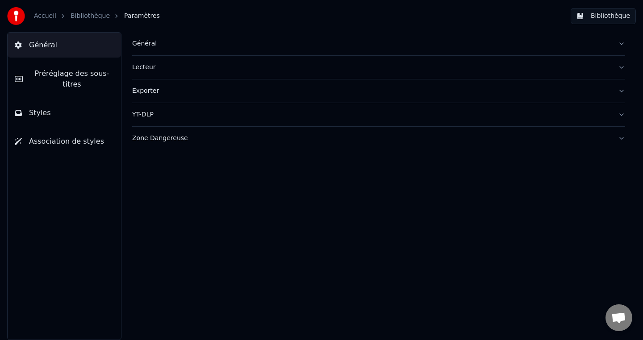
click at [45, 118] on button "Styles" at bounding box center [64, 113] width 113 height 25
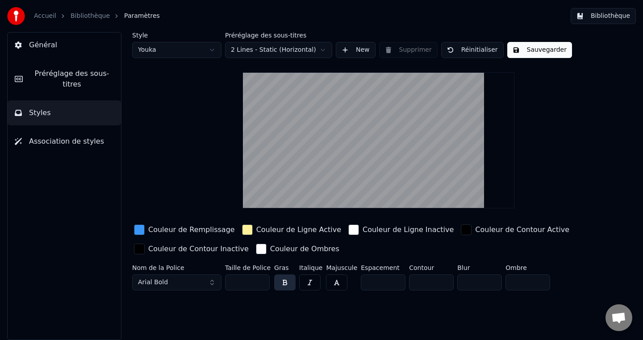
click at [183, 53] on html "Accueil Bibliothèque Paramètres Bibliothèque Général Préréglage des sous-titres…" at bounding box center [321, 170] width 643 height 340
click at [43, 19] on link "Accueil" at bounding box center [45, 16] width 22 height 9
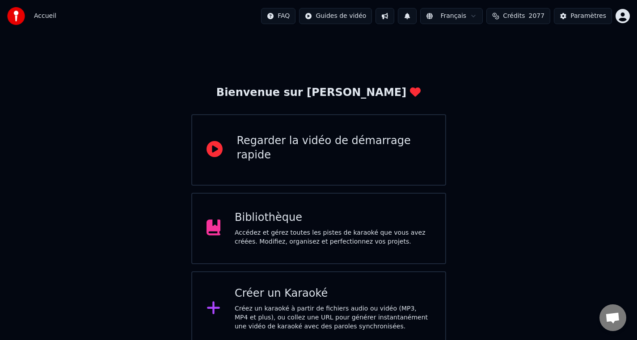
click at [303, 229] on div "Accédez et gérez toutes les pistes de karaoké que vous avez créées. Modifiez, o…" at bounding box center [333, 238] width 196 height 18
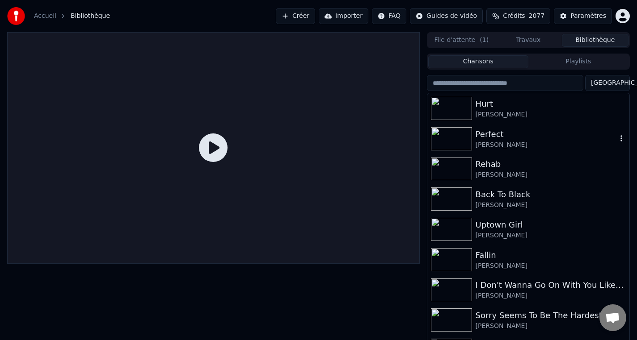
click at [453, 147] on img at bounding box center [451, 138] width 41 height 23
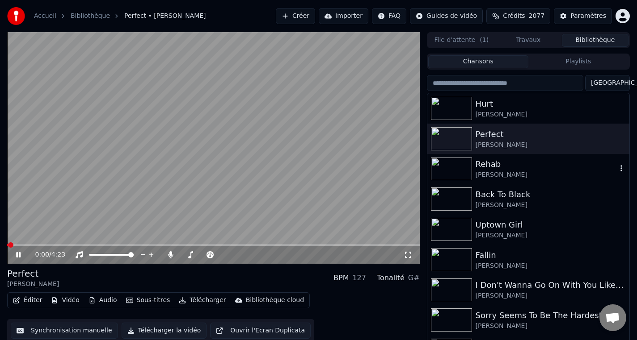
click at [444, 173] on img at bounding box center [451, 169] width 41 height 23
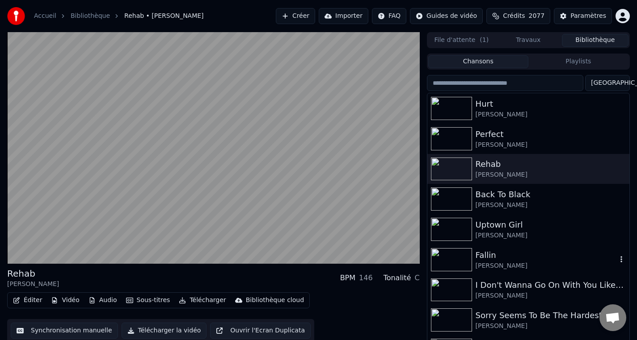
click at [450, 268] on img at bounding box center [451, 259] width 41 height 23
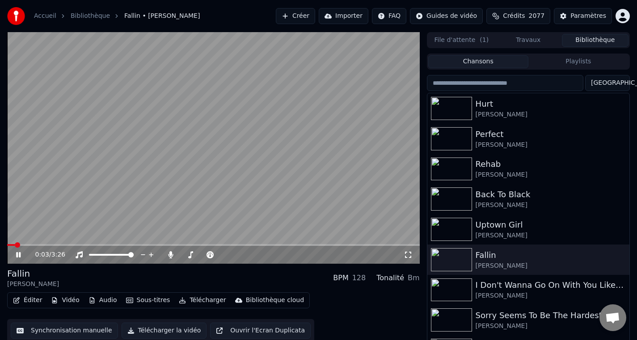
click at [28, 300] on button "Éditer" at bounding box center [27, 300] width 36 height 13
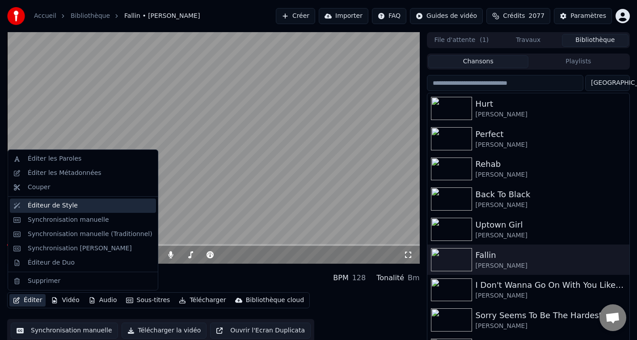
click at [55, 210] on div "Éditeur de Style" at bounding box center [83, 206] width 146 height 14
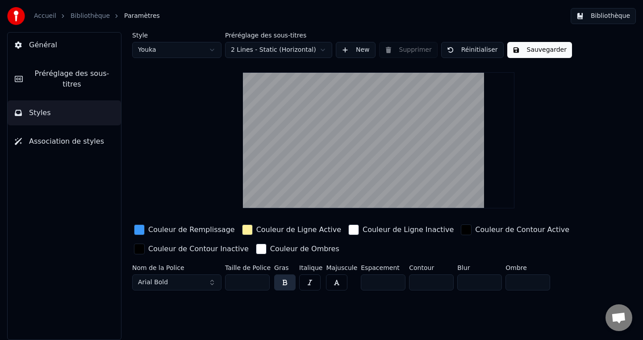
click at [194, 58] on div "Style Youka Préréglage des sous-titres 2 Lines - Static (Horizontal) New Suppri…" at bounding box center [378, 163] width 493 height 262
click at [196, 56] on html "Accueil Bibliothèque Paramètres Bibliothèque Général Préréglage des sous-titres…" at bounding box center [321, 170] width 643 height 340
click at [541, 53] on button "Sauvegarder" at bounding box center [539, 50] width 65 height 16
click at [584, 17] on button "Bibliothèque" at bounding box center [603, 16] width 65 height 16
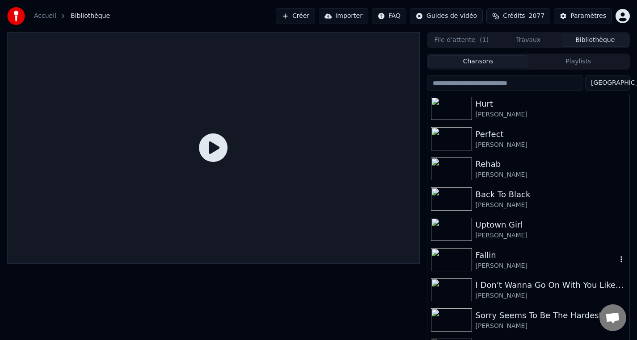
click at [507, 260] on div "Fallin" at bounding box center [545, 255] width 141 height 13
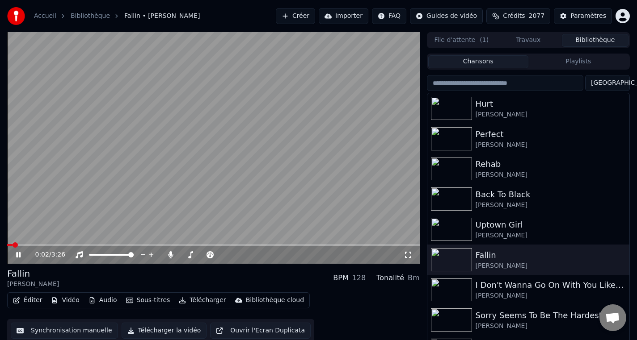
click at [26, 245] on span at bounding box center [213, 245] width 412 height 2
click at [551, 106] on div "Hurt" at bounding box center [545, 104] width 141 height 13
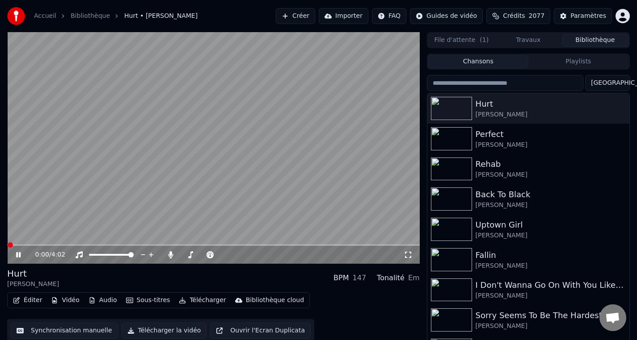
click at [73, 303] on button "Vidéo" at bounding box center [64, 300] width 35 height 13
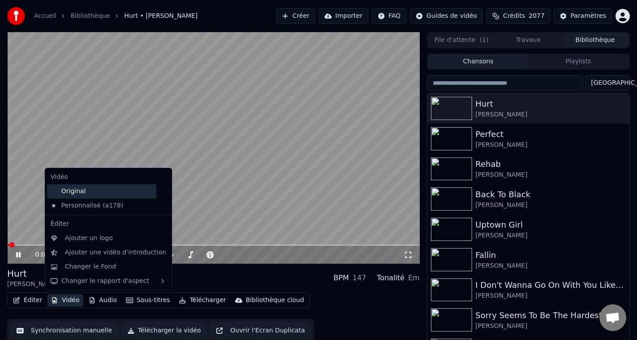
click at [99, 194] on div "Original" at bounding box center [101, 192] width 109 height 14
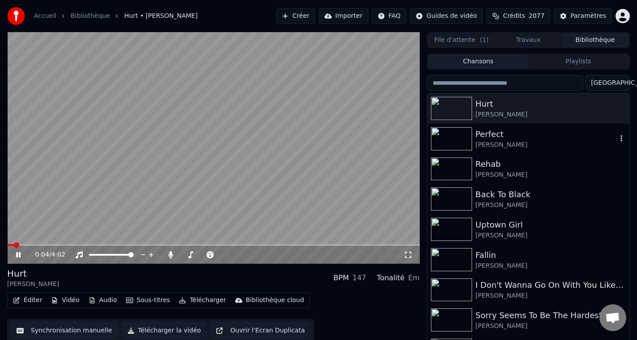
click at [509, 148] on div "[PERSON_NAME]" at bounding box center [545, 145] width 141 height 9
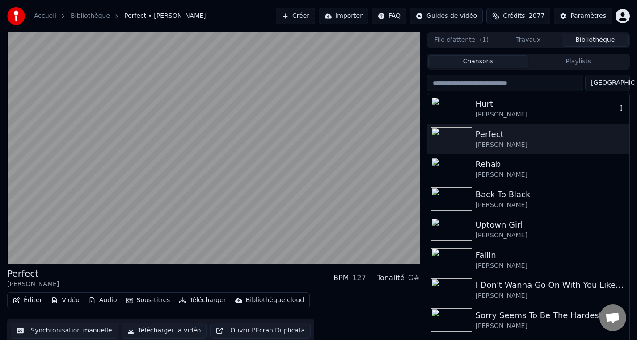
click at [507, 117] on div "[PERSON_NAME]" at bounding box center [545, 114] width 141 height 9
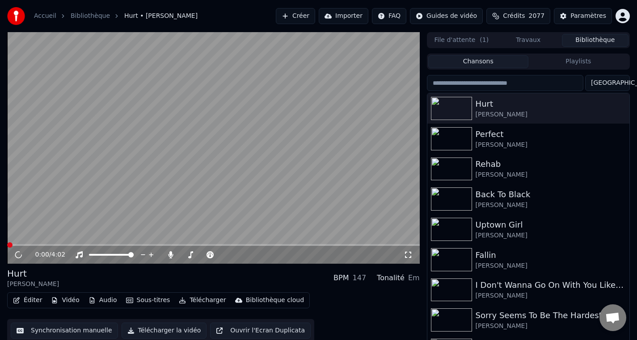
click at [60, 302] on button "Vidéo" at bounding box center [64, 300] width 35 height 13
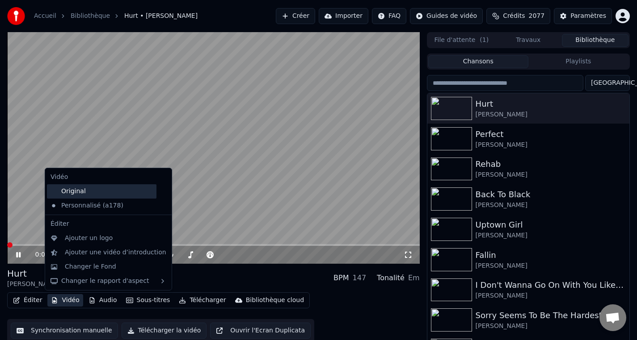
click at [90, 193] on div "Original" at bounding box center [101, 192] width 109 height 14
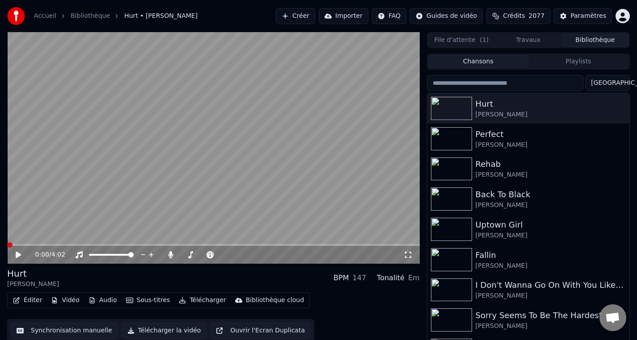
click at [20, 257] on icon at bounding box center [24, 255] width 21 height 7
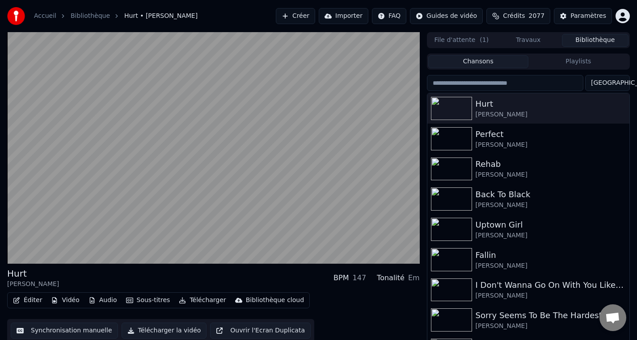
click at [33, 302] on button "Éditer" at bounding box center [27, 300] width 36 height 13
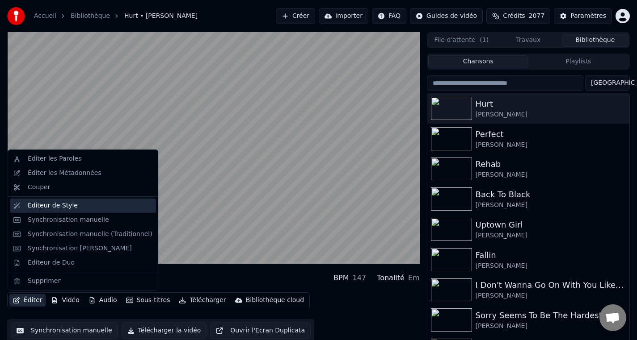
click at [55, 208] on div "Éditeur de Style" at bounding box center [53, 205] width 50 height 9
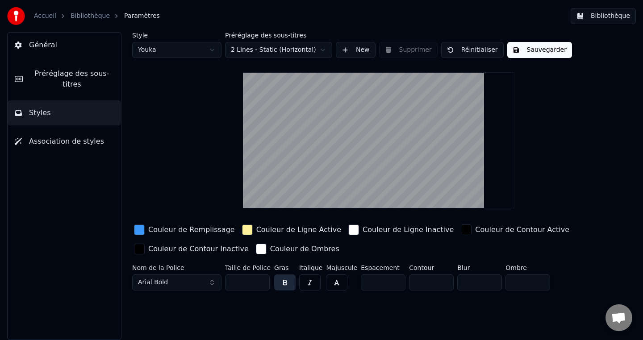
click at [136, 232] on div "button" at bounding box center [139, 230] width 11 height 11
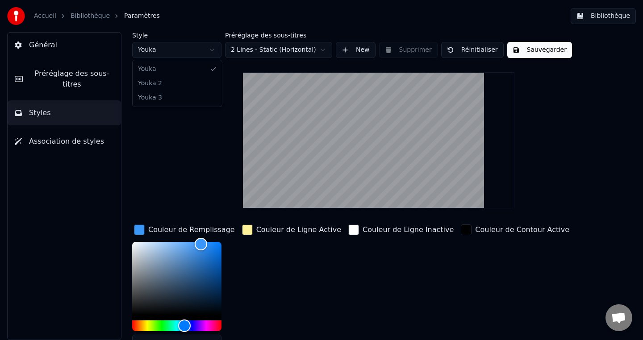
click at [195, 57] on body "Accueil Bibliothèque Paramètres Bibliothèque Général Préréglage des sous-titres…" at bounding box center [321, 170] width 643 height 340
type input "*******"
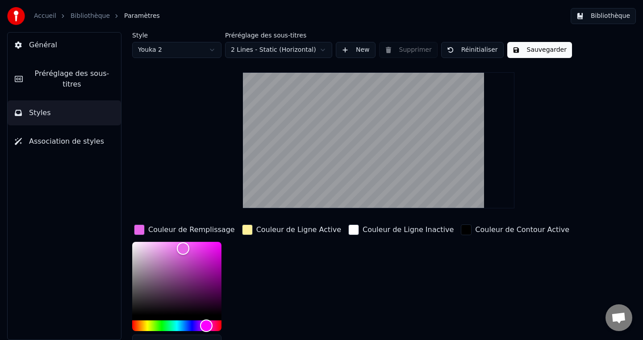
click at [538, 54] on button "Sauvegarder" at bounding box center [539, 50] width 65 height 16
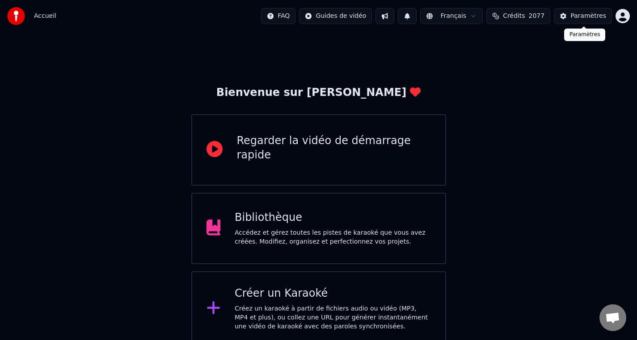
click at [591, 15] on div "Paramètres" at bounding box center [588, 16] width 36 height 9
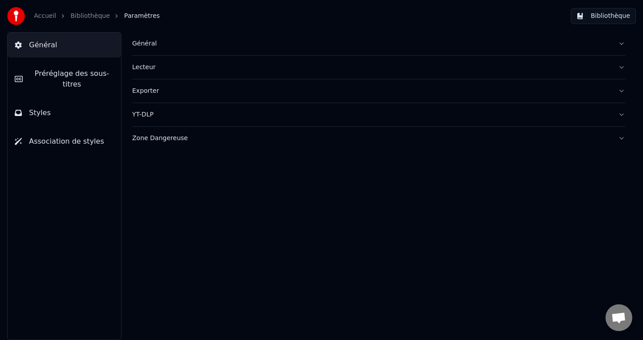
click at [60, 109] on button "Styles" at bounding box center [64, 113] width 113 height 25
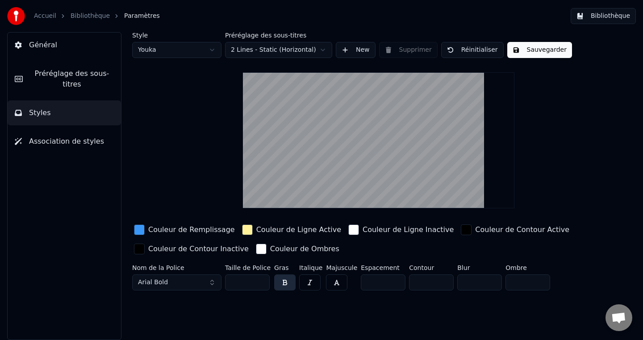
click at [187, 52] on html "Accueil Bibliothèque Paramètres Bibliothèque Général Préréglage des sous-titres…" at bounding box center [321, 170] width 643 height 340
click at [551, 50] on button "Sauvegarder" at bounding box center [539, 50] width 65 height 16
click at [603, 20] on button "Bibliothèque" at bounding box center [603, 16] width 65 height 16
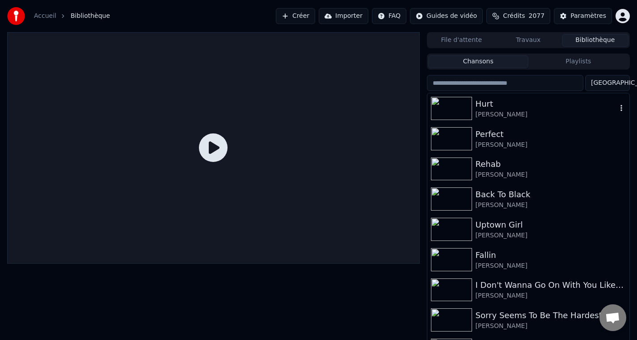
click at [513, 117] on div "[PERSON_NAME]" at bounding box center [545, 114] width 141 height 9
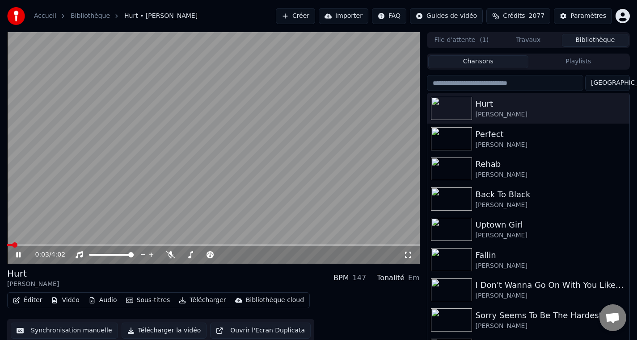
click at [25, 245] on span at bounding box center [213, 245] width 412 height 2
click at [37, 245] on span at bounding box center [213, 245] width 412 height 2
click at [58, 245] on span at bounding box center [213, 245] width 412 height 2
click at [79, 246] on span at bounding box center [213, 245] width 412 height 2
click at [225, 256] on span at bounding box center [222, 254] width 5 height 5
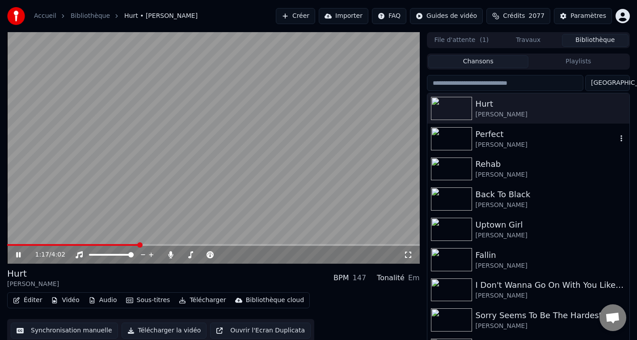
click at [521, 147] on div "[PERSON_NAME]" at bounding box center [545, 145] width 141 height 9
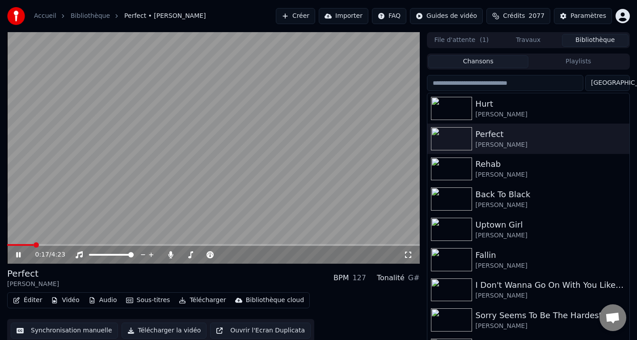
click at [34, 246] on span at bounding box center [213, 245] width 412 height 2
click at [488, 233] on div "[PERSON_NAME]" at bounding box center [545, 235] width 141 height 9
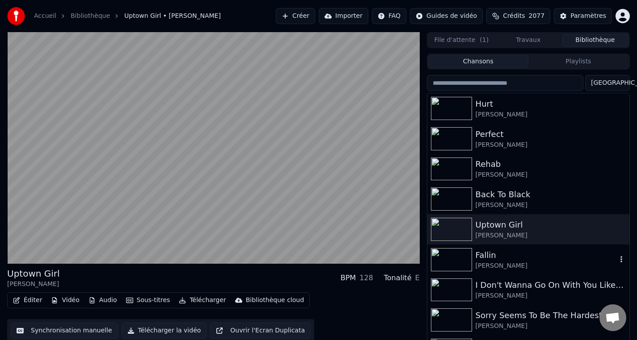
click at [495, 265] on div "[PERSON_NAME]" at bounding box center [545, 266] width 141 height 9
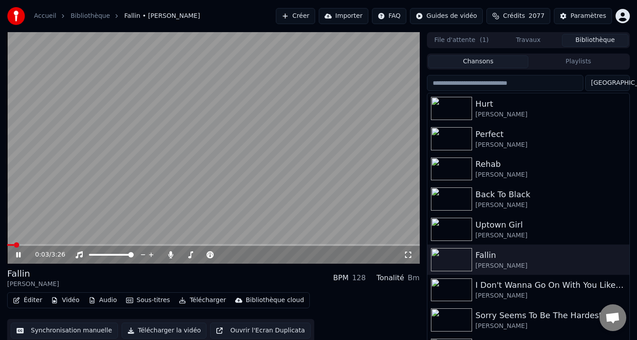
click at [29, 300] on button "Éditer" at bounding box center [27, 300] width 36 height 13
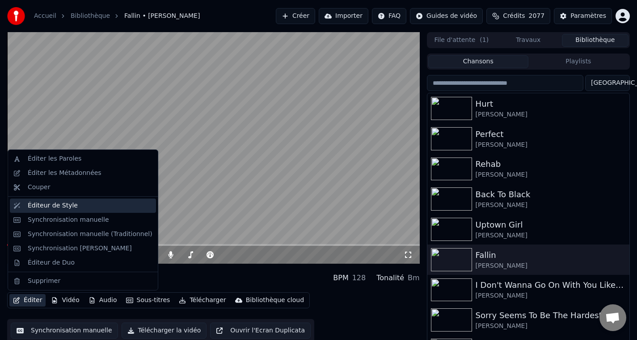
click at [63, 210] on div "Éditeur de Style" at bounding box center [53, 205] width 50 height 9
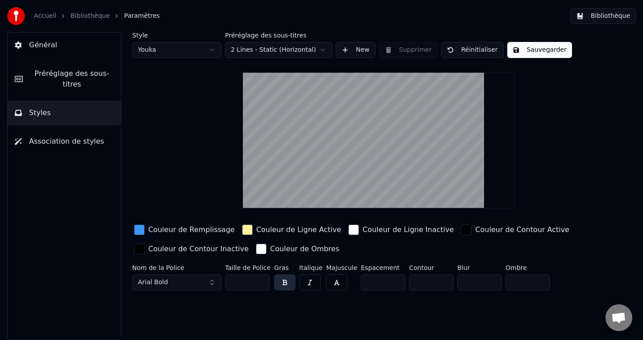
click at [193, 58] on div "Style Youka Préréglage des sous-titres 2 Lines - Static (Horizontal) New Suppri…" at bounding box center [378, 163] width 493 height 262
click at [193, 56] on body "Accueil Bibliothèque Paramètres Bibliothèque Général Préréglage des sous-titres…" at bounding box center [321, 170] width 643 height 340
click at [535, 50] on button "Sauvegarder" at bounding box center [539, 50] width 65 height 16
click at [192, 130] on div "Style Youka 2 Préréglage des sous-titres 2 Lines - Static (Horizontal) New Supp…" at bounding box center [378, 163] width 493 height 262
click at [87, 16] on link "Bibliothèque" at bounding box center [90, 16] width 39 height 9
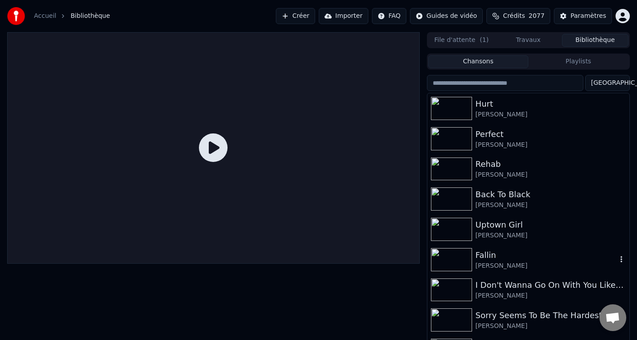
click at [456, 259] on img at bounding box center [451, 259] width 41 height 23
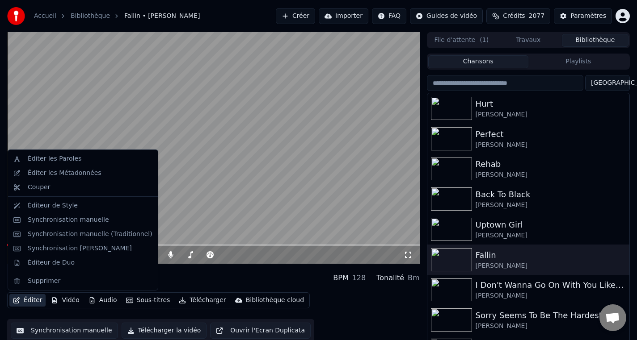
click at [37, 302] on button "Éditer" at bounding box center [27, 300] width 36 height 13
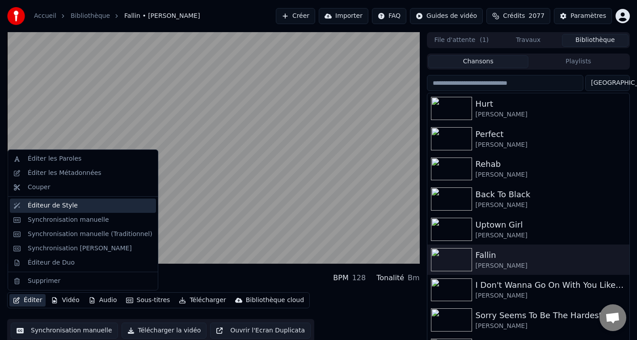
click at [44, 202] on div "Éditeur de Style" at bounding box center [53, 205] width 50 height 9
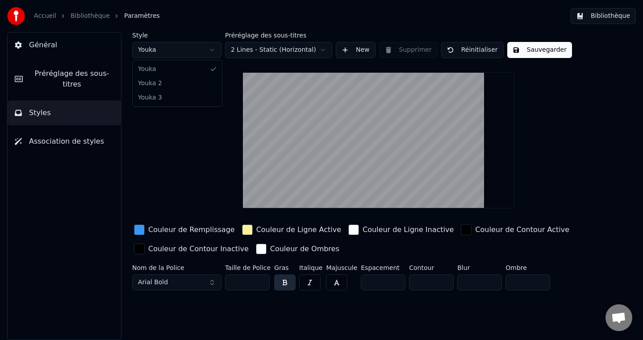
click at [193, 55] on html "Accueil Bibliothèque Paramètres Bibliothèque Général Préréglage des sous-titres…" at bounding box center [321, 170] width 643 height 340
click at [83, 16] on link "Bibliothèque" at bounding box center [90, 16] width 39 height 9
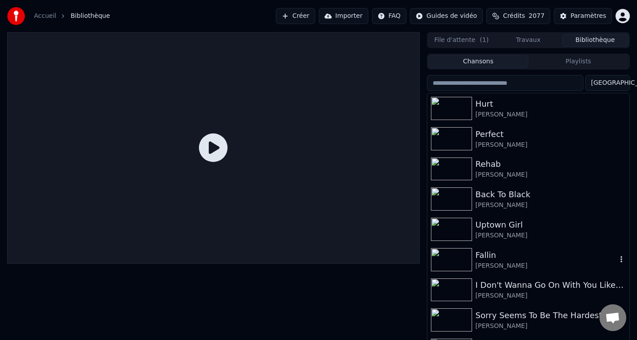
click at [497, 260] on div "Fallin" at bounding box center [545, 255] width 141 height 13
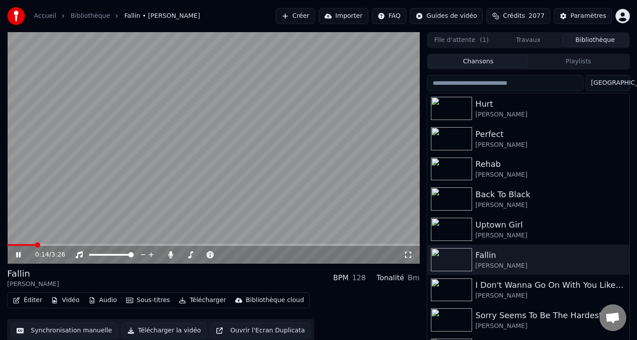
click at [34, 245] on span at bounding box center [213, 245] width 412 height 2
click at [20, 257] on icon at bounding box center [18, 254] width 4 height 5
